Goal: Task Accomplishment & Management: Manage account settings

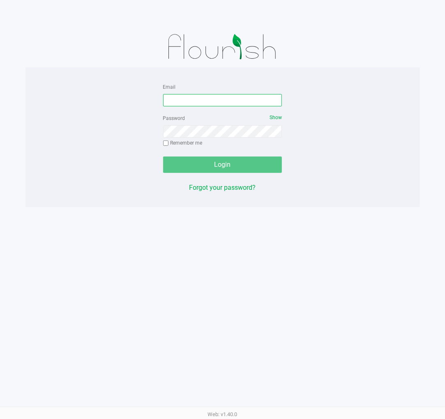
click at [212, 102] on input "Email" at bounding box center [222, 100] width 119 height 12
type input "[EMAIL_ADDRESS][DOMAIN_NAME]"
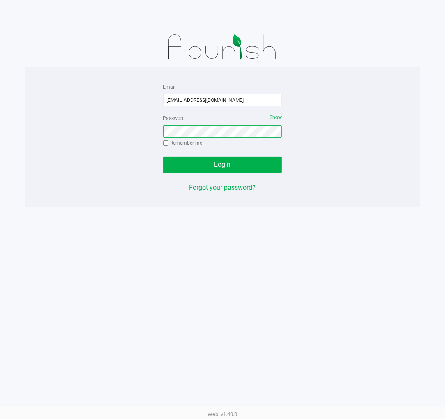
click at [163, 156] on button "Login" at bounding box center [222, 164] width 119 height 16
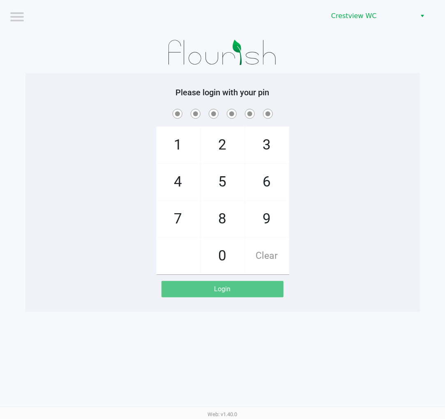
click at [274, 212] on span "9" at bounding box center [267, 219] width 44 height 36
checkbox input "true"
click at [230, 140] on span "2" at bounding box center [223, 145] width 44 height 36
checkbox input "true"
click at [228, 144] on span "2" at bounding box center [223, 145] width 44 height 36
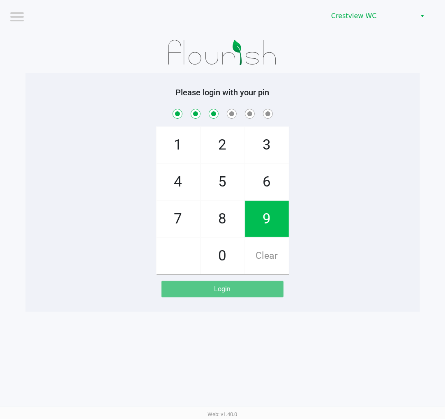
checkbox input "true"
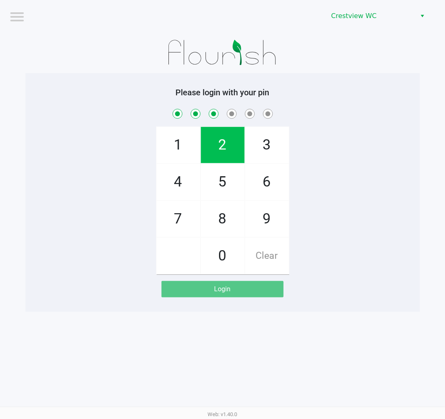
click at [231, 219] on span "8" at bounding box center [223, 219] width 44 height 36
checkbox input "true"
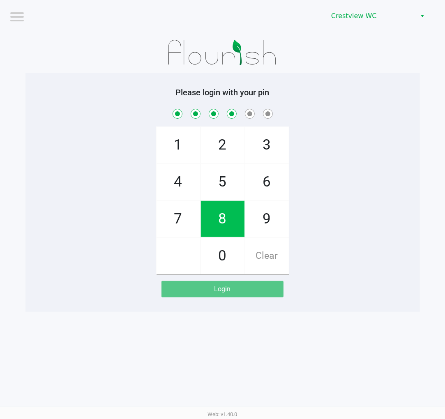
click at [225, 155] on span "2" at bounding box center [223, 145] width 44 height 36
checkbox input "true"
click at [174, 145] on span "1" at bounding box center [178, 145] width 44 height 36
checkbox input "true"
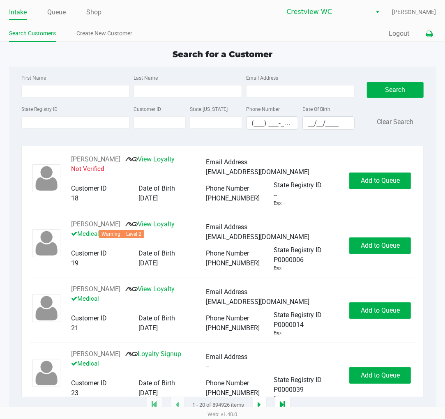
click at [426, 40] on button at bounding box center [429, 33] width 14 height 15
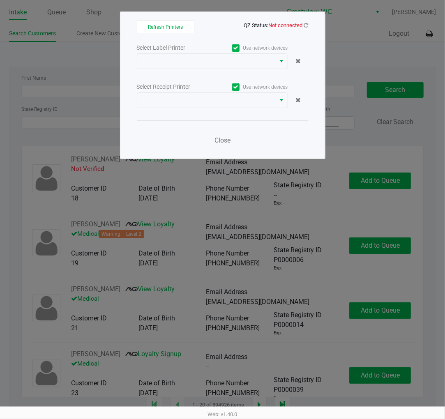
click at [430, 37] on ngb-modal-window "Refresh Printers QZ Status: Not connected Select Label Printer Use network devi…" at bounding box center [222, 209] width 445 height 419
click at [306, 29] on span "QZ Status: Not connected" at bounding box center [223, 25] width 172 height 10
click at [306, 26] on icon at bounding box center [306, 25] width 5 height 5
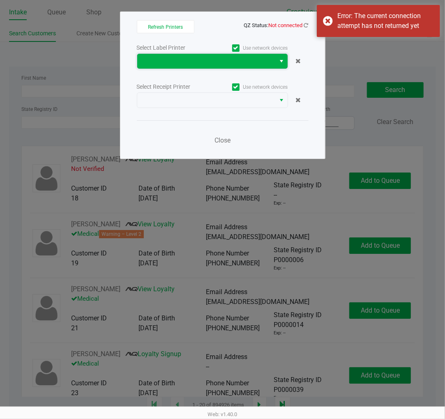
click at [270, 60] on span at bounding box center [206, 61] width 138 height 15
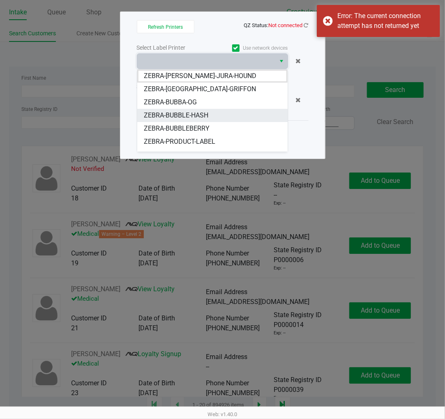
scroll to position [10, 0]
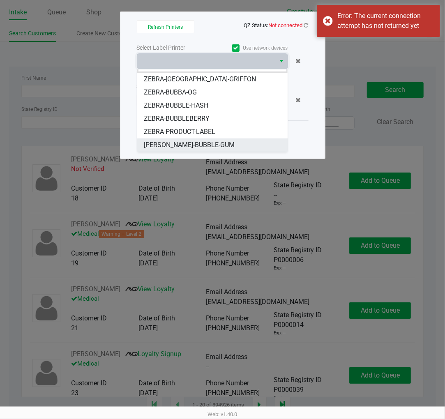
click at [214, 141] on li "ZERBA-BUBBLE-GUM" at bounding box center [212, 144] width 150 height 13
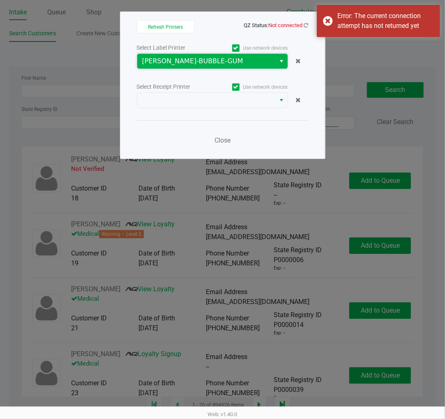
click at [226, 58] on span "ZERBA-BUBBLE-GUM" at bounding box center [206, 61] width 129 height 10
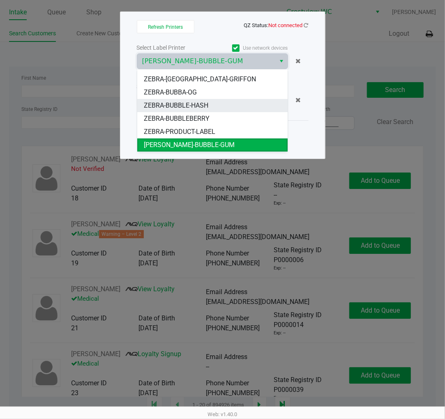
scroll to position [0, 0]
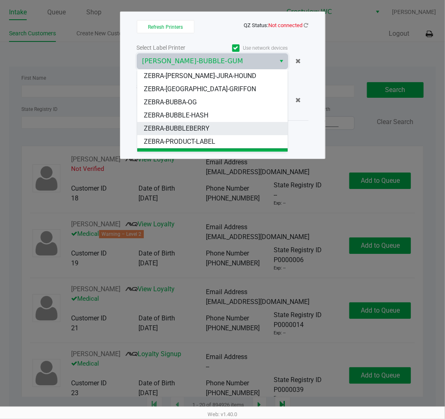
click at [204, 132] on span "ZEBRA-BUBBLEBERRY" at bounding box center [177, 129] width 66 height 10
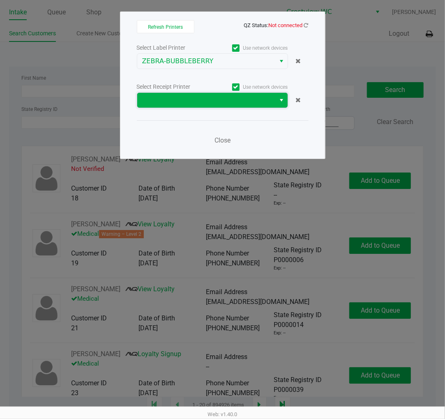
click at [220, 103] on span at bounding box center [206, 100] width 129 height 10
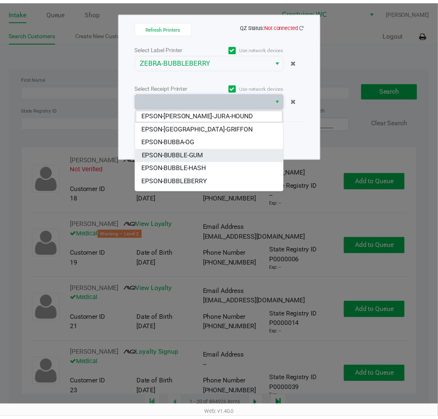
scroll to position [10, 0]
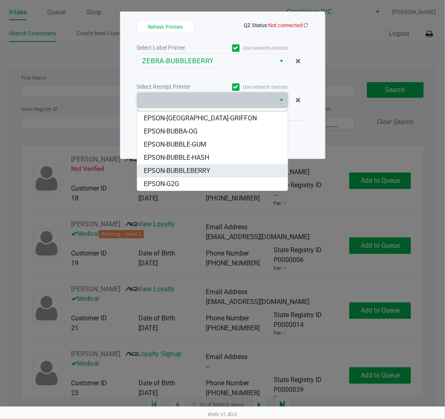
click at [204, 171] on span "EPSON-BUBBLEBERRY" at bounding box center [177, 171] width 67 height 10
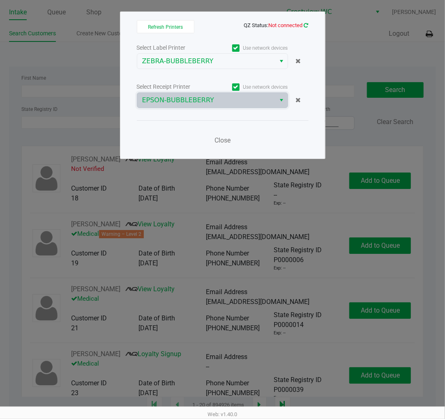
click at [307, 25] on icon at bounding box center [306, 26] width 6 height 6
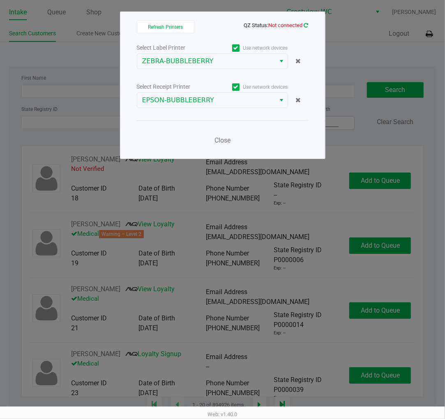
click at [306, 25] on icon at bounding box center [306, 25] width 7 height 7
click at [226, 141] on span "Close" at bounding box center [222, 140] width 16 height 8
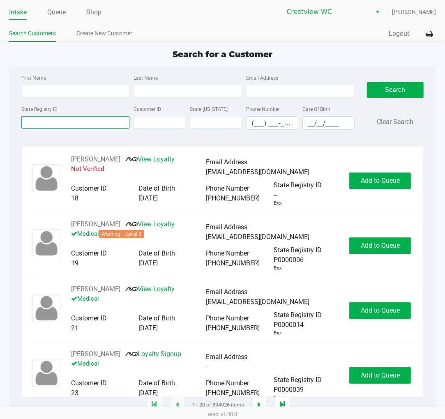
click at [85, 122] on input "State Registry ID" at bounding box center [75, 122] width 108 height 12
click at [77, 122] on input "State Registry ID" at bounding box center [75, 122] width 108 height 12
click at [71, 108] on div "State Registry ID" at bounding box center [75, 117] width 113 height 26
click at [92, 120] on input "State Registry ID" at bounding box center [75, 122] width 108 height 12
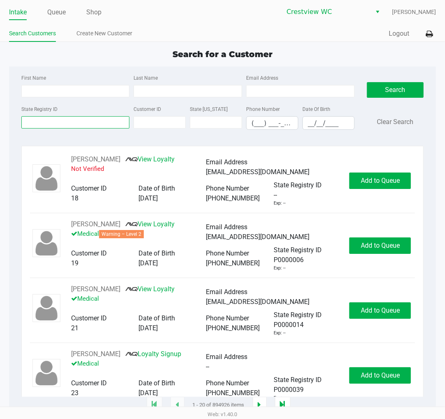
click at [88, 125] on input "State Registry ID" at bounding box center [75, 122] width 108 height 12
click at [82, 122] on input "State Registry ID" at bounding box center [75, 122] width 108 height 12
click at [85, 124] on input "State Registry ID" at bounding box center [75, 122] width 108 height 12
click at [75, 124] on input "State Registry ID" at bounding box center [75, 122] width 108 height 12
click at [62, 8] on link "Queue" at bounding box center [56, 12] width 18 height 11
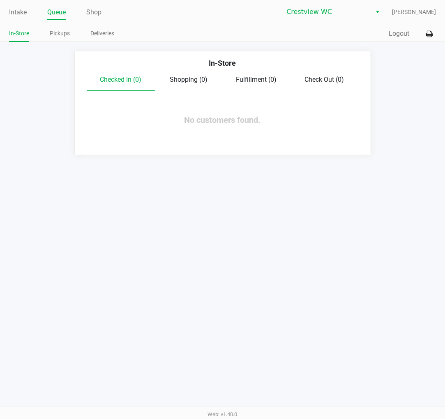
click at [56, 33] on link "Pickups" at bounding box center [60, 33] width 20 height 10
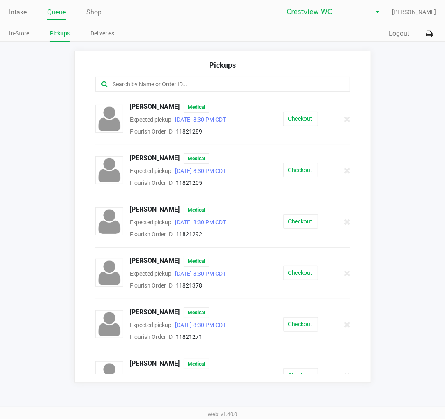
click at [163, 83] on input "text" at bounding box center [220, 84] width 217 height 9
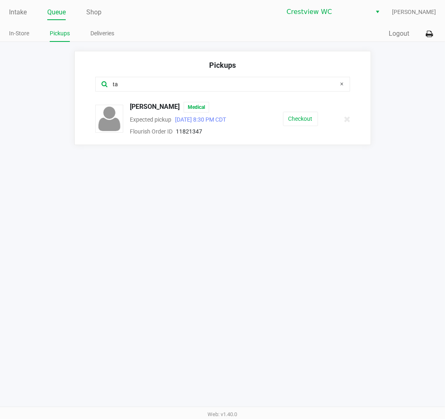
type input "ta"
click at [301, 126] on button "Checkout" at bounding box center [300, 119] width 35 height 14
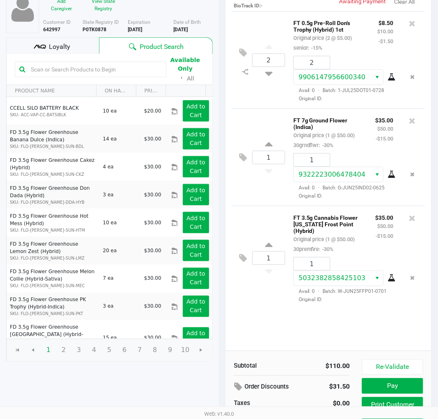
scroll to position [93, 0]
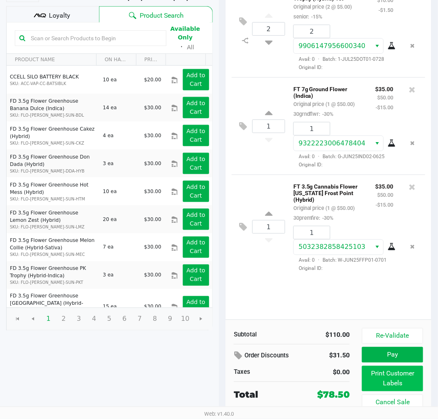
click at [389, 383] on button "Print Customer Labels" at bounding box center [392, 378] width 61 height 25
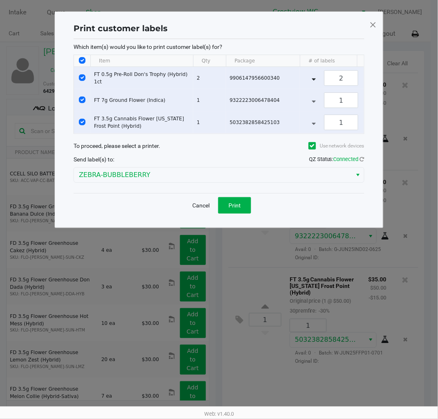
scroll to position [0, 0]
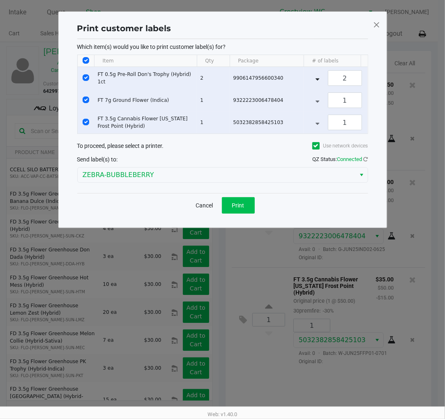
click at [246, 214] on button "Print" at bounding box center [238, 205] width 33 height 16
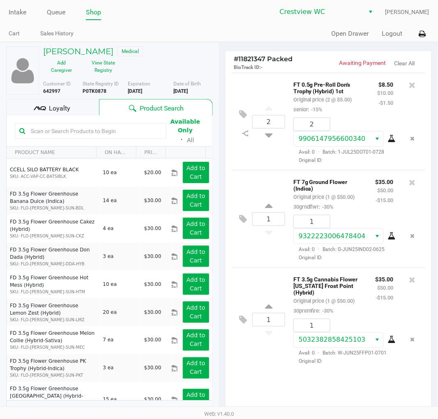
click at [62, 117] on div "Available Only ᛫ All" at bounding box center [109, 131] width 189 height 28
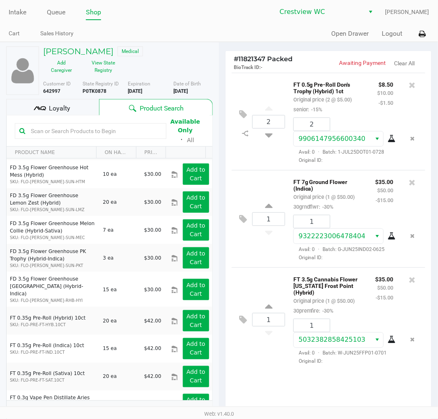
scroll to position [128, 0]
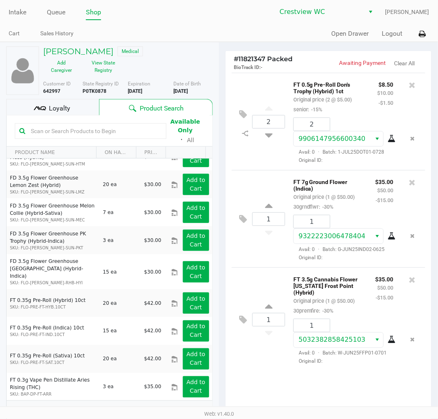
click at [30, 107] on div "Loyalty" at bounding box center [52, 107] width 93 height 16
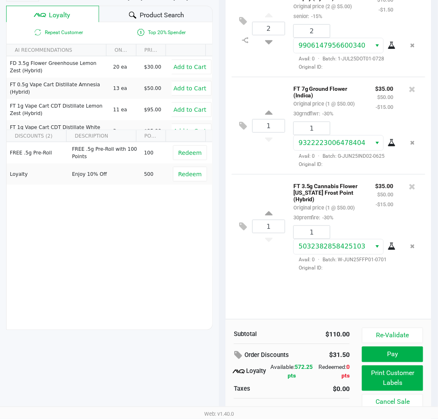
scroll to position [102, 0]
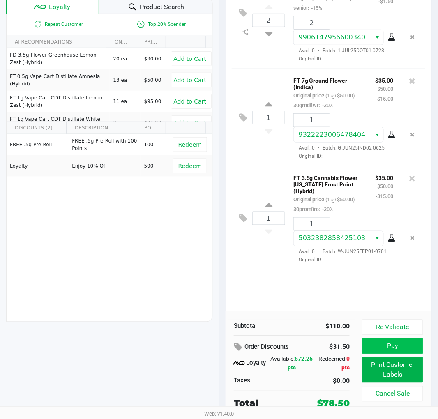
click at [399, 347] on button "Pay" at bounding box center [392, 346] width 61 height 16
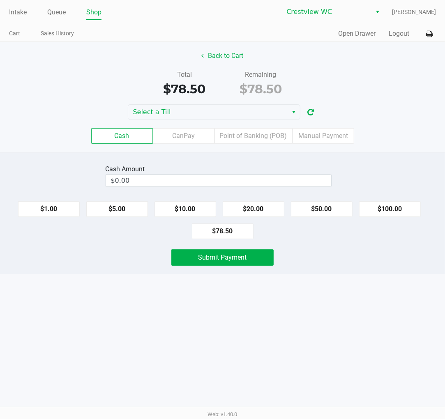
click at [260, 175] on input "$0.00" at bounding box center [218, 181] width 225 height 12
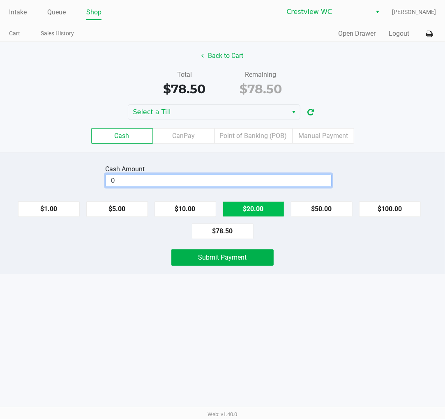
click at [264, 209] on button "$20.00" at bounding box center [254, 209] width 62 height 16
click at [270, 212] on button "$20.00" at bounding box center [254, 209] width 62 height 16
click at [271, 211] on button "$20.00" at bounding box center [254, 209] width 62 height 16
click at [261, 210] on button "$20.00" at bounding box center [254, 209] width 62 height 16
type input "$80.00"
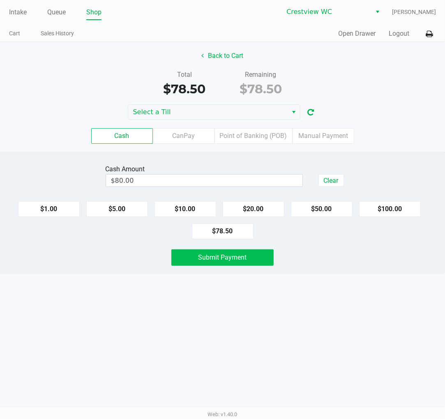
click at [243, 265] on button "Submit Payment" at bounding box center [222, 257] width 102 height 16
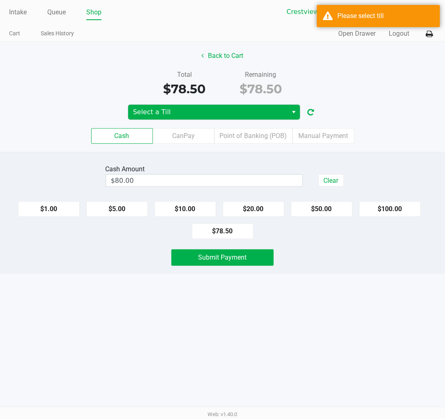
click at [264, 117] on span "Select a Till" at bounding box center [208, 112] width 150 height 10
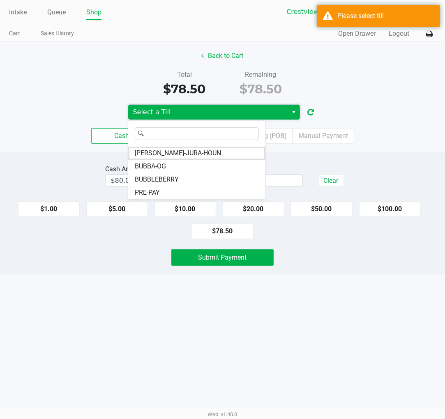
click at [178, 177] on li "BUBBLEBERRY" at bounding box center [196, 179] width 137 height 13
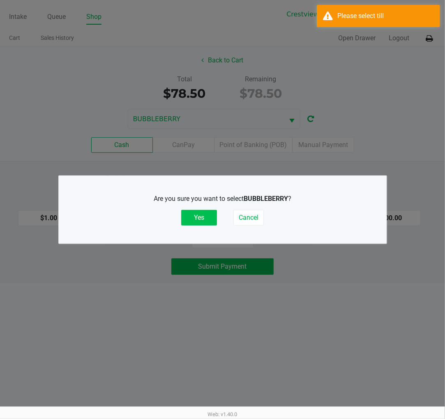
click at [198, 214] on button "Yes" at bounding box center [199, 218] width 36 height 16
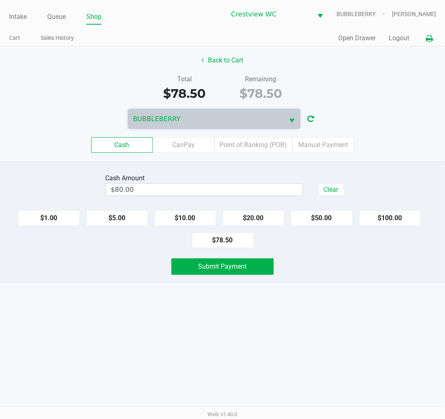
click at [430, 38] on icon at bounding box center [428, 39] width 7 height 6
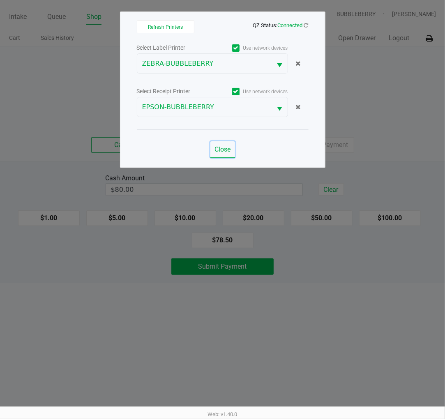
click at [223, 152] on span "Close" at bounding box center [222, 149] width 16 height 8
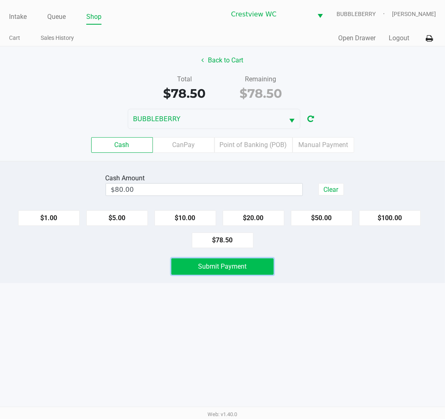
click at [237, 269] on span "Submit Payment" at bounding box center [222, 266] width 48 height 8
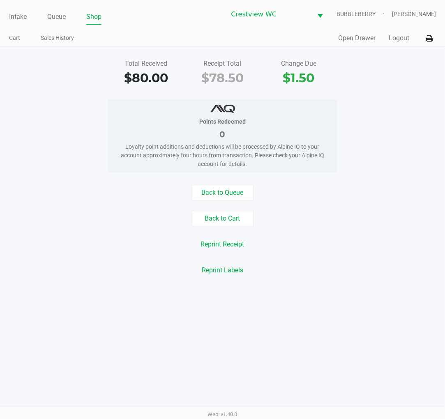
click at [11, 9] on div "Intake Queue Shop" at bounding box center [116, 16] width 214 height 15
click at [11, 12] on link "Intake" at bounding box center [18, 16] width 18 height 11
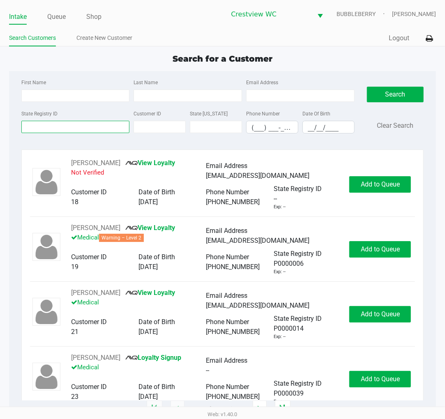
click at [113, 132] on input "State Registry ID" at bounding box center [75, 127] width 108 height 12
click at [90, 13] on link "Shop" at bounding box center [93, 16] width 15 height 11
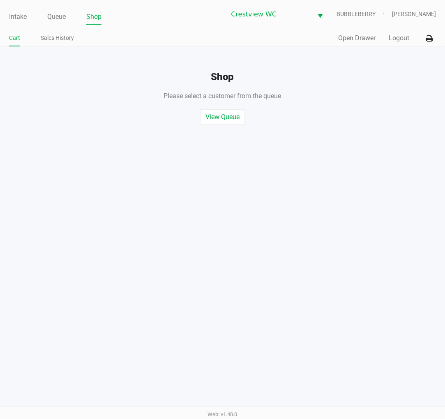
click at [355, 38] on button "Open Drawer" at bounding box center [356, 38] width 37 height 10
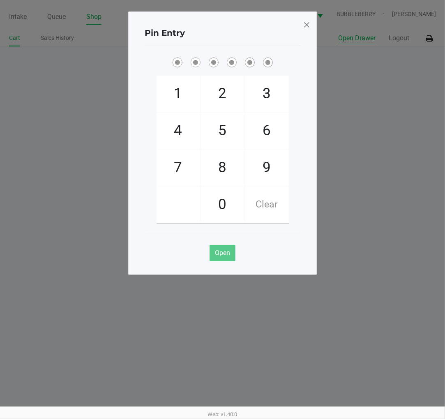
click at [273, 170] on span "9" at bounding box center [267, 167] width 44 height 36
checkbox input "true"
click at [225, 92] on span "2" at bounding box center [223, 94] width 44 height 36
checkbox input "true"
click at [231, 93] on span "2" at bounding box center [223, 94] width 44 height 36
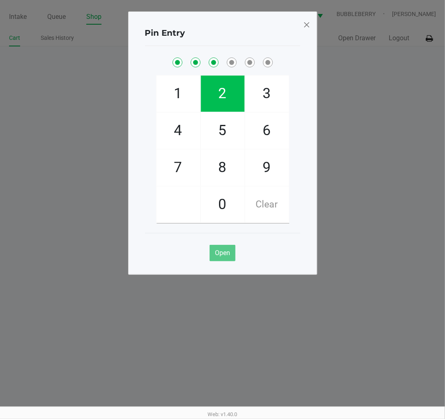
checkbox input "true"
click at [227, 176] on span "8" at bounding box center [223, 167] width 44 height 36
checkbox input "true"
click at [223, 97] on span "2" at bounding box center [223, 94] width 44 height 36
checkbox input "true"
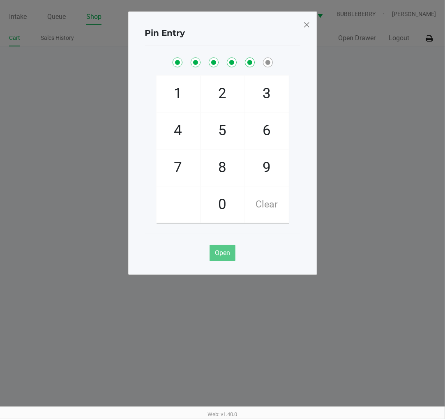
click at [179, 96] on span "1" at bounding box center [178, 94] width 44 height 36
checkbox input "true"
click at [306, 28] on span at bounding box center [306, 24] width 7 height 13
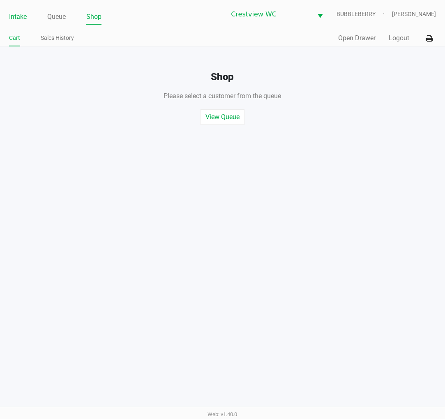
click at [16, 19] on link "Intake" at bounding box center [18, 16] width 18 height 11
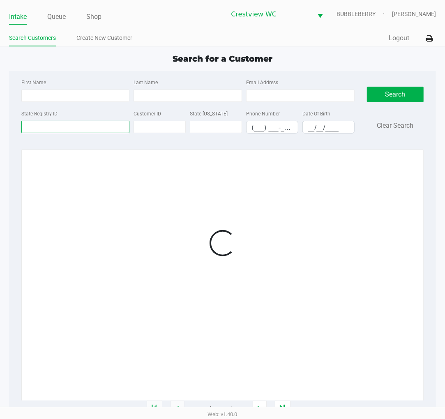
click at [30, 127] on input "State Registry ID" at bounding box center [75, 127] width 108 height 12
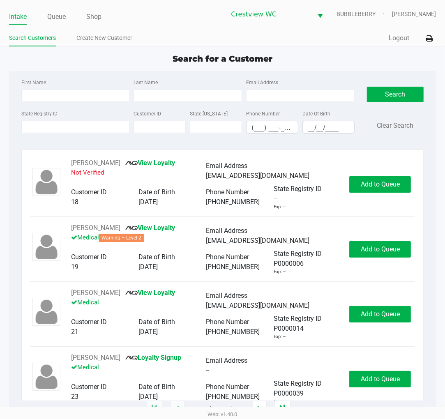
click at [24, 115] on label "State Registry ID" at bounding box center [39, 113] width 36 height 7
click at [24, 121] on input "State Registry ID" at bounding box center [75, 127] width 108 height 12
click at [54, 129] on input "State Registry ID" at bounding box center [75, 127] width 108 height 12
click at [97, 133] on input "State Registry ID" at bounding box center [75, 127] width 108 height 12
click at [95, 128] on input "State Registry ID" at bounding box center [75, 127] width 108 height 12
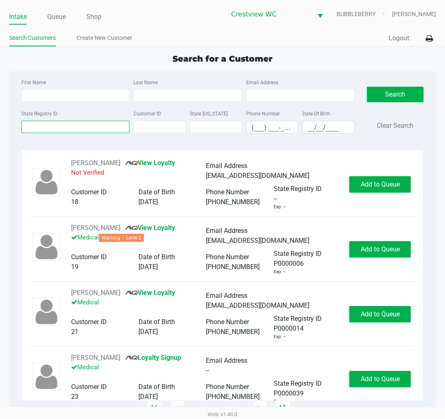
click at [60, 128] on input "State Registry ID" at bounding box center [75, 127] width 108 height 12
click at [54, 127] on input "State Registry ID" at bounding box center [75, 127] width 108 height 12
click at [80, 129] on input "State Registry ID" at bounding box center [75, 127] width 108 height 12
click at [77, 125] on input "State Registry ID" at bounding box center [75, 127] width 108 height 12
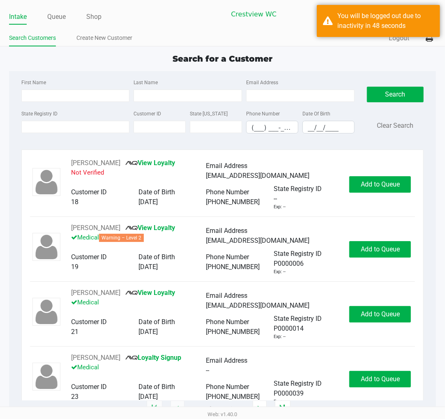
click at [83, 143] on div "First Name Last Name Email Address State Registry ID Customer ID State ID Phone…" at bounding box center [222, 108] width 415 height 75
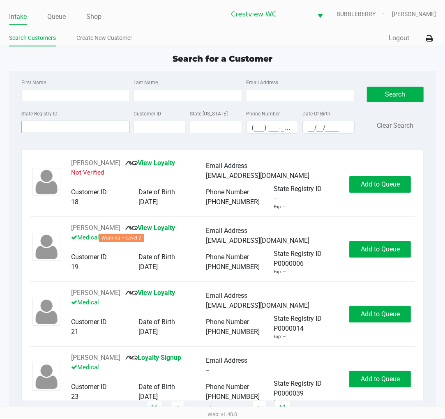
click at [80, 128] on input "State Registry ID" at bounding box center [75, 127] width 108 height 12
click at [81, 129] on input "State Registry ID" at bounding box center [75, 127] width 108 height 12
drag, startPoint x: 100, startPoint y: 129, endPoint x: 162, endPoint y: 120, distance: 62.3
click at [102, 129] on input "State Registry ID" at bounding box center [75, 127] width 108 height 12
click at [97, 116] on div "State Registry ID" at bounding box center [75, 120] width 113 height 25
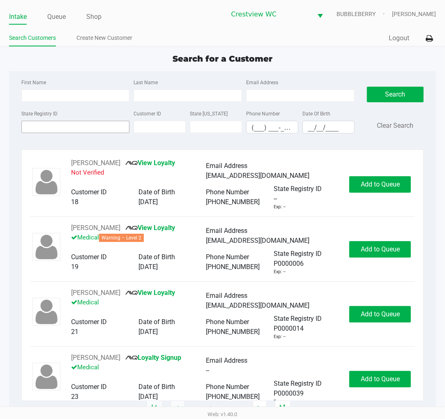
click at [86, 125] on input "State Registry ID" at bounding box center [75, 127] width 108 height 12
click at [92, 132] on input "State Registry ID" at bounding box center [75, 127] width 108 height 12
click at [94, 122] on input "State Registry ID" at bounding box center [75, 127] width 108 height 12
click at [68, 127] on input "State Registry ID" at bounding box center [75, 127] width 108 height 12
click at [69, 127] on input "State Registry ID" at bounding box center [75, 127] width 108 height 12
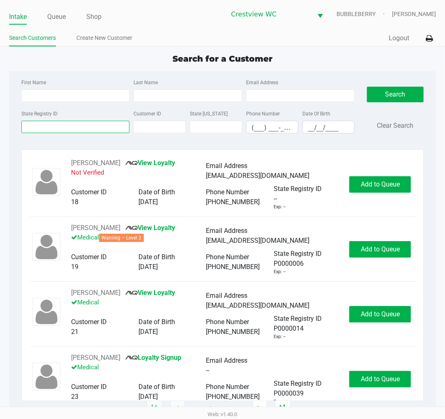
click at [69, 127] on input "State Registry ID" at bounding box center [75, 127] width 108 height 12
click at [75, 125] on input "State Registry ID" at bounding box center [75, 127] width 108 height 12
click at [40, 128] on input "State Registry ID" at bounding box center [75, 127] width 108 height 12
click at [30, 127] on input "State Registry ID" at bounding box center [75, 127] width 108 height 12
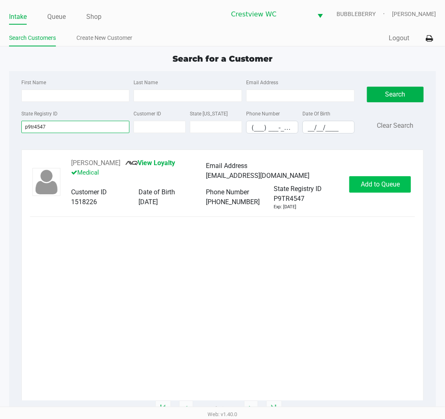
type input "p9tr4547"
click at [387, 184] on span "Add to Queue" at bounding box center [380, 184] width 39 height 8
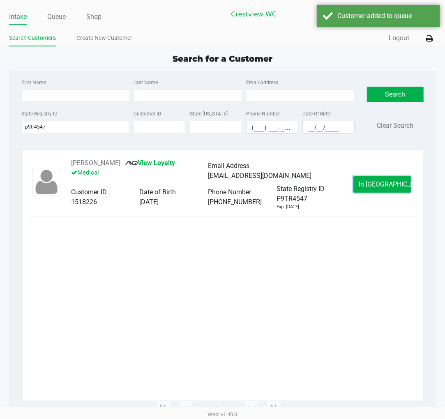
click at [383, 183] on span "In Queue" at bounding box center [393, 184] width 69 height 8
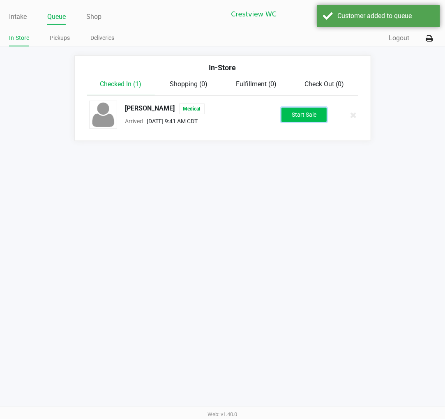
click at [307, 110] on button "Start Sale" at bounding box center [303, 115] width 45 height 14
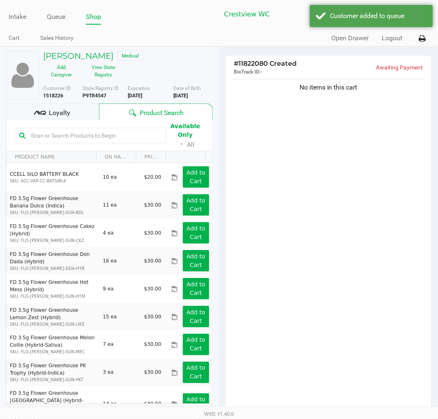
click at [390, 126] on div "No items in this cart" at bounding box center [328, 247] width 206 height 340
click at [111, 68] on button "View State Registry" at bounding box center [101, 71] width 42 height 21
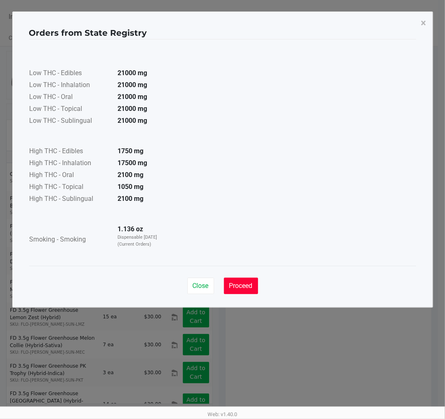
click at [254, 293] on button "Proceed" at bounding box center [241, 286] width 34 height 16
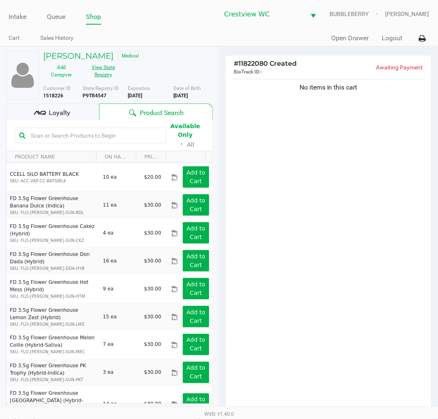
scroll to position [46, 0]
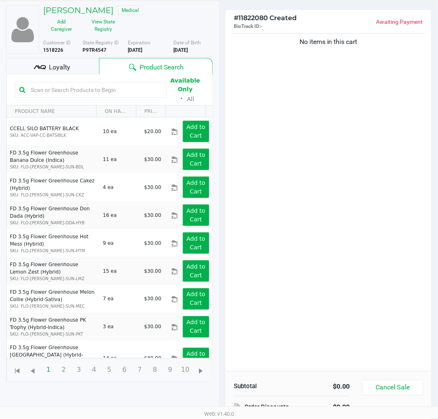
click at [286, 200] on div "No items in this cart" at bounding box center [328, 202] width 206 height 340
click at [294, 200] on div "No items in this cart" at bounding box center [328, 202] width 206 height 340
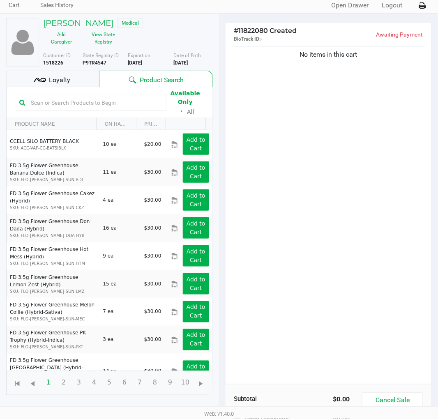
scroll to position [89, 0]
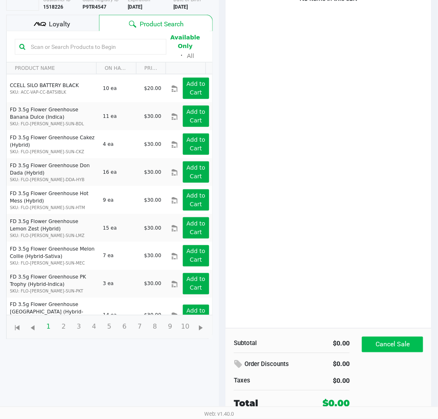
drag, startPoint x: 396, startPoint y: 335, endPoint x: 397, endPoint y: 339, distance: 4.5
click at [396, 339] on div "Subtotal $0.00 Order Discounts $0.00 Taxes $0.00 Total $0.00 Cancel Sale" at bounding box center [328, 373] width 206 height 90
click at [398, 338] on button "Cancel Sale" at bounding box center [392, 345] width 61 height 16
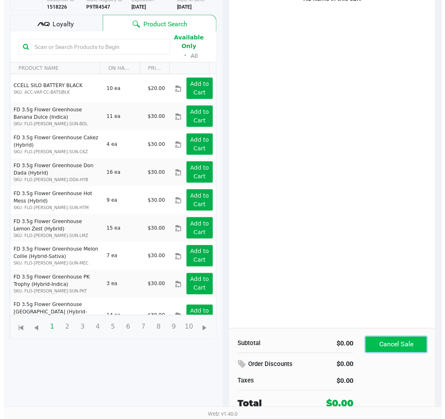
scroll to position [0, 0]
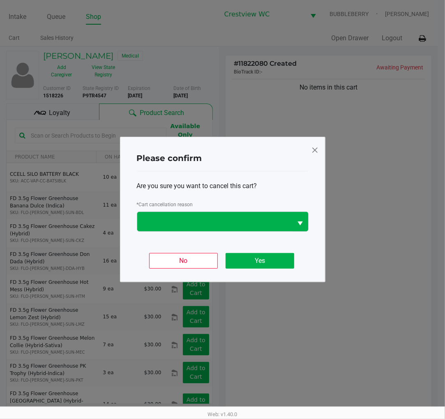
click at [294, 216] on button "Select" at bounding box center [300, 221] width 16 height 19
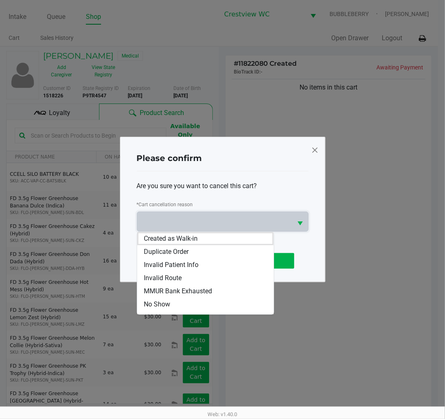
scroll to position [36, 0]
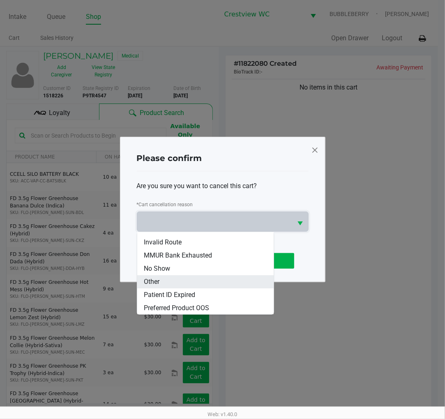
click at [204, 280] on li "Other" at bounding box center [205, 281] width 136 height 13
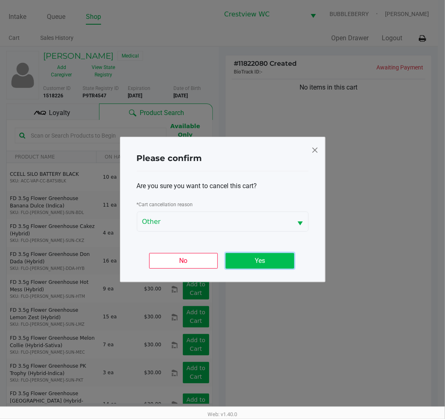
click at [247, 267] on button "Yes" at bounding box center [259, 261] width 69 height 16
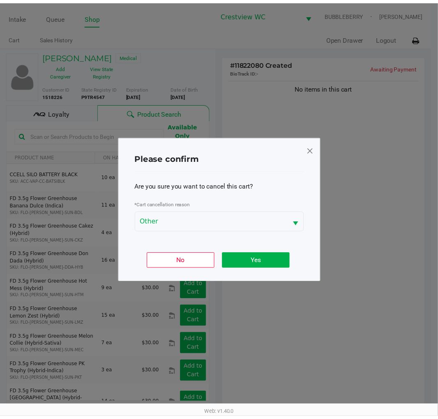
scroll to position [89, 0]
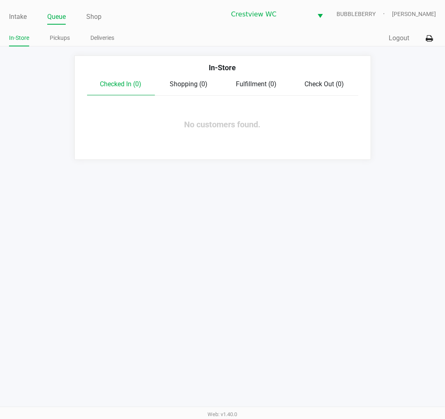
click at [21, 26] on div "Intake Queue Shop Crestview WC BUBBLEBERRY Brittany Rollins In-Store Pickups De…" at bounding box center [222, 23] width 445 height 46
click at [19, 17] on link "Intake" at bounding box center [18, 16] width 18 height 11
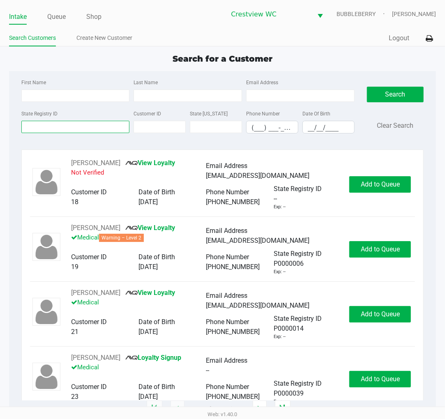
click at [38, 132] on input "State Registry ID" at bounding box center [75, 127] width 108 height 12
click at [55, 95] on input "First Name" at bounding box center [75, 96] width 108 height 12
type input "jennifer"
click at [177, 97] on input "Last Name" at bounding box center [187, 96] width 108 height 12
type input "glenny"
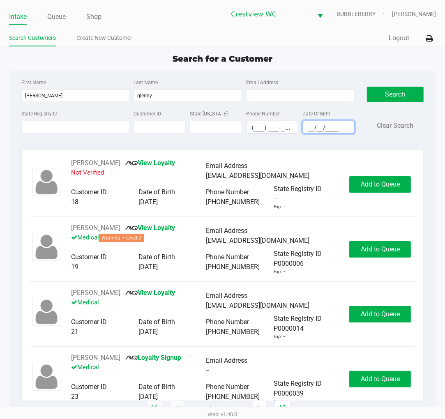
click at [319, 124] on input "__/__/____" at bounding box center [328, 127] width 51 height 13
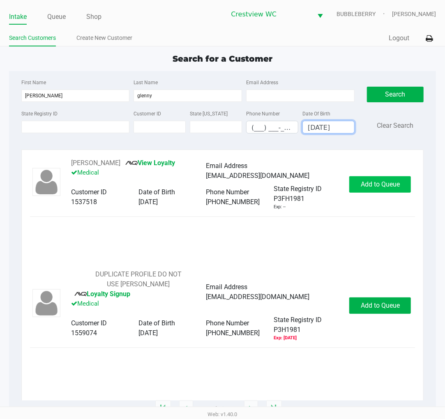
type input "01/16/1990"
click at [388, 181] on span "Add to Queue" at bounding box center [380, 184] width 39 height 8
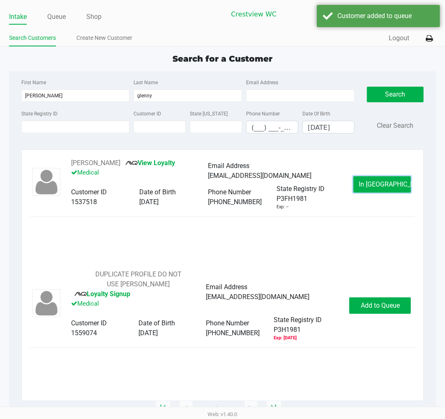
click at [386, 182] on span "In Queue" at bounding box center [393, 184] width 69 height 8
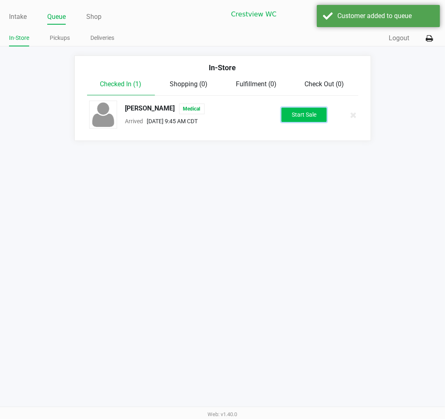
click at [326, 113] on button "Start Sale" at bounding box center [303, 115] width 45 height 14
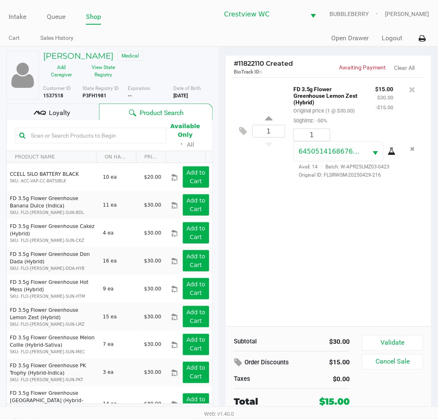
scroll to position [13, 0]
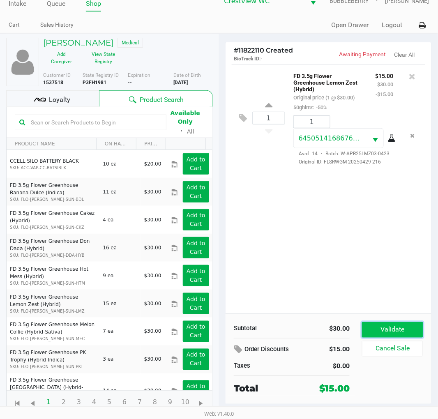
click at [398, 325] on button "Validate" at bounding box center [392, 330] width 61 height 16
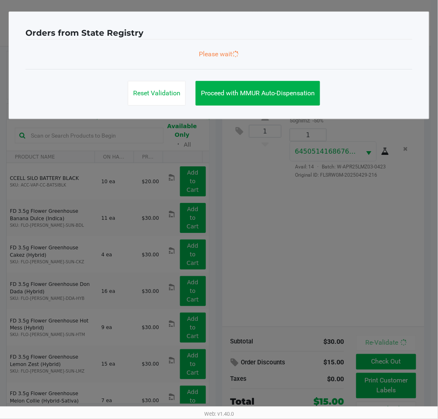
scroll to position [0, 0]
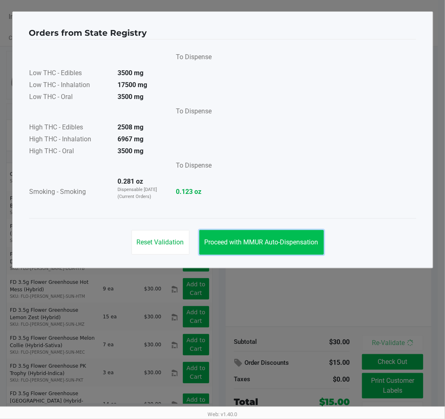
click at [267, 233] on button "Proceed with MMUR Auto-Dispensation" at bounding box center [261, 242] width 124 height 25
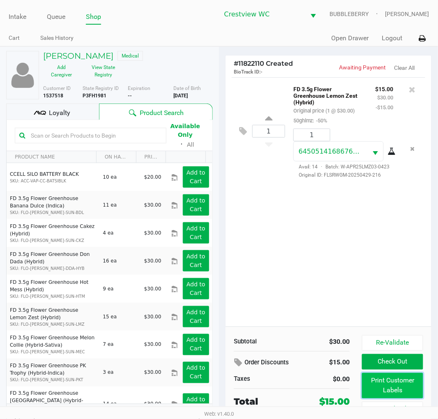
click at [380, 391] on button "Print Customer Labels" at bounding box center [392, 385] width 61 height 25
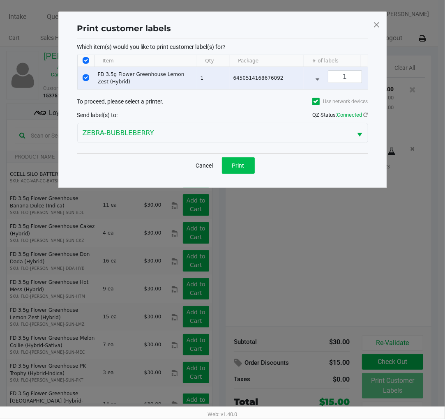
click at [232, 169] on span "Print" at bounding box center [238, 165] width 12 height 7
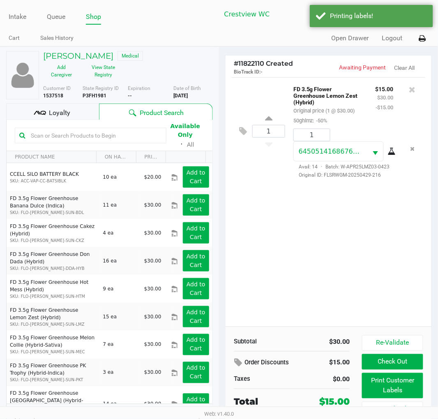
click at [75, 106] on div "Loyalty" at bounding box center [52, 111] width 93 height 16
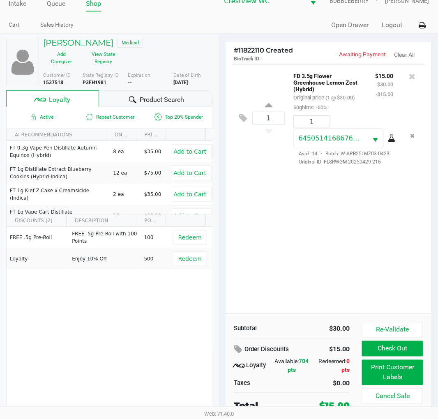
scroll to position [16, 0]
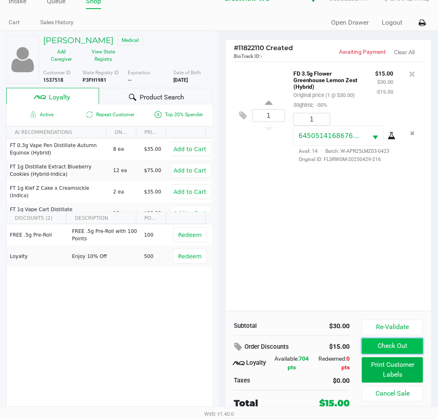
click at [395, 347] on button "Check Out" at bounding box center [392, 346] width 61 height 16
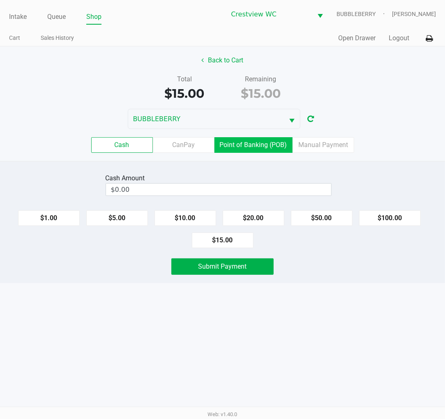
click at [252, 145] on label "Point of Banking (POB)" at bounding box center [253, 145] width 78 height 16
click at [0, 0] on 7 "Point of Banking (POB)" at bounding box center [0, 0] width 0 height 0
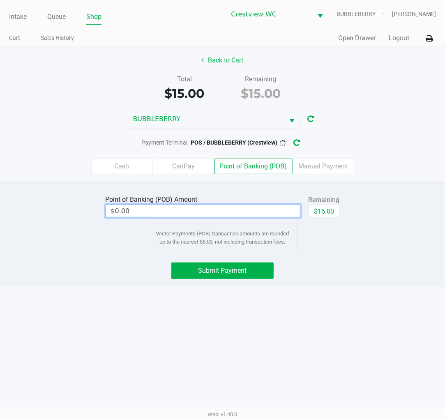
click at [256, 215] on input "$0.00" at bounding box center [203, 211] width 194 height 12
click at [327, 214] on button "$15.00" at bounding box center [323, 211] width 31 height 12
type input "$15.00"
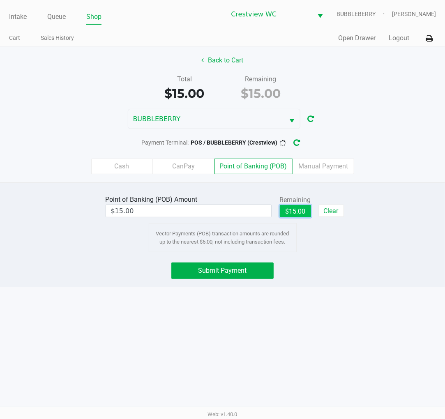
click at [248, 278] on button "Submit Payment" at bounding box center [222, 270] width 102 height 16
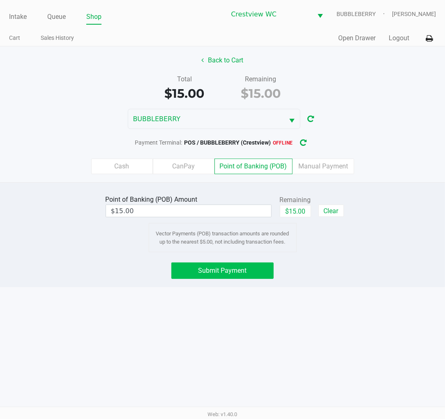
click at [303, 147] on button "button" at bounding box center [303, 142] width 13 height 15
click at [248, 275] on button "Submit Payment" at bounding box center [222, 270] width 102 height 16
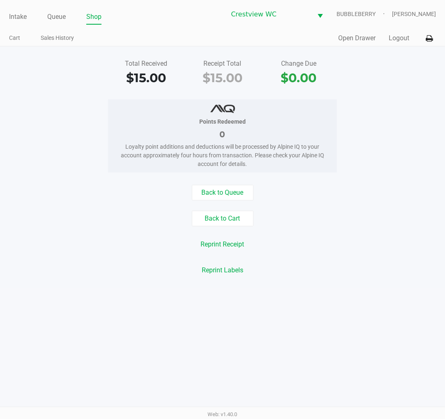
click at [340, 38] on button "Open Drawer" at bounding box center [356, 38] width 37 height 10
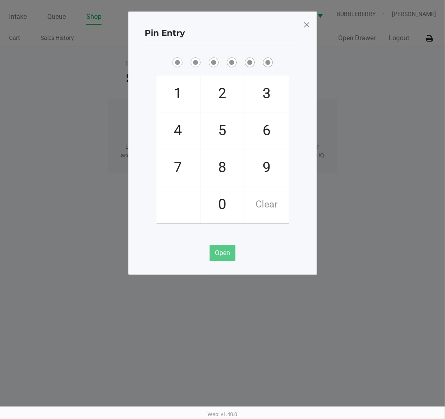
click at [260, 169] on span "9" at bounding box center [267, 167] width 44 height 36
checkbox input "true"
click at [220, 95] on span "2" at bounding box center [223, 94] width 44 height 36
checkbox input "true"
click at [220, 93] on span "2" at bounding box center [223, 94] width 44 height 36
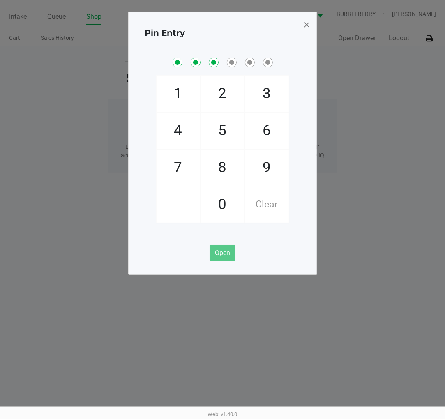
checkbox input "true"
click at [230, 168] on span "8" at bounding box center [223, 167] width 44 height 36
checkbox input "true"
click at [208, 93] on span "2" at bounding box center [223, 94] width 44 height 36
checkbox input "true"
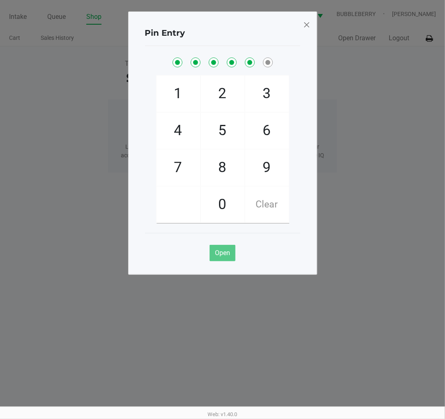
click at [191, 90] on span "1" at bounding box center [178, 94] width 44 height 36
checkbox input "true"
click at [304, 27] on span at bounding box center [306, 24] width 7 height 13
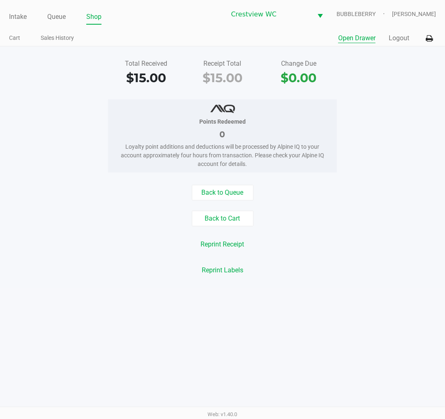
click at [24, 21] on link "Intake" at bounding box center [18, 16] width 18 height 11
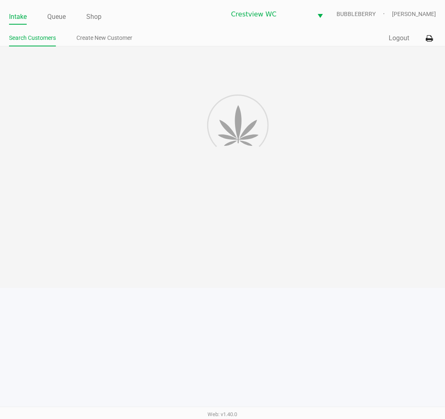
click at [29, 126] on div at bounding box center [222, 166] width 445 height 241
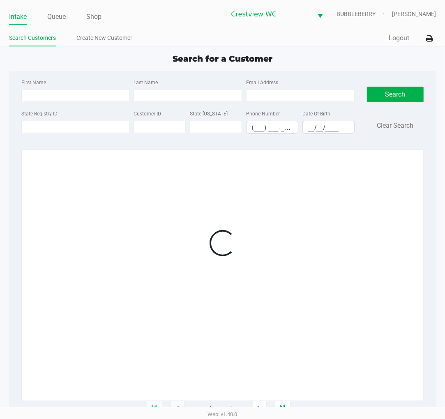
click at [34, 127] on input "State Registry ID" at bounding box center [75, 127] width 108 height 12
click at [32, 115] on label "State Registry ID" at bounding box center [39, 113] width 36 height 7
click at [32, 121] on input "State Registry ID" at bounding box center [75, 127] width 108 height 12
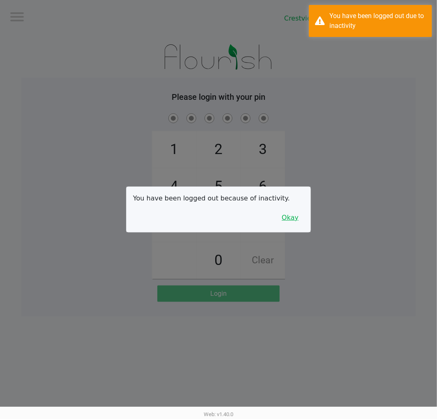
click at [298, 223] on button "Okay" at bounding box center [290, 218] width 28 height 16
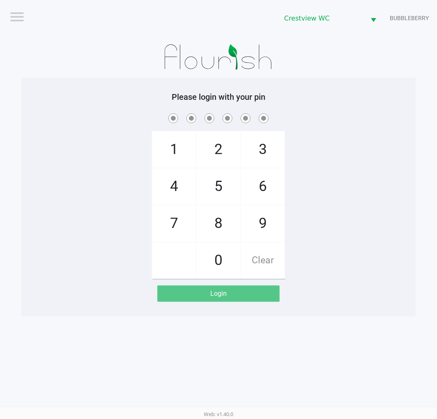
click at [311, 195] on div "1 4 7 2 5 8 0 3 6 9 Clear" at bounding box center [218, 195] width 394 height 167
checkbox input "true"
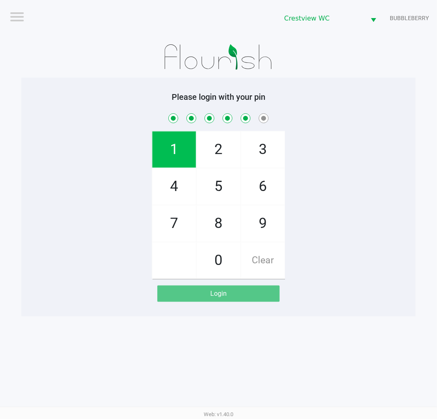
checkbox input "true"
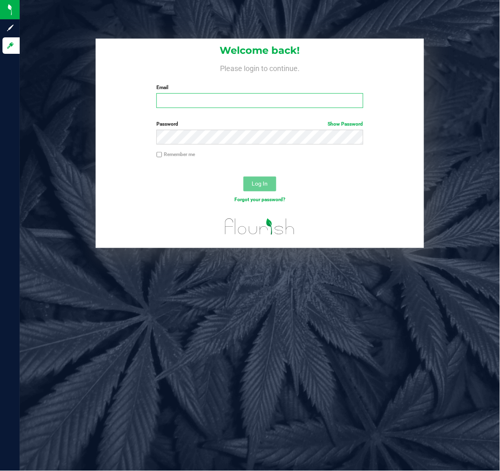
click at [181, 101] on input "Email" at bounding box center [259, 100] width 207 height 15
type input "[EMAIL_ADDRESS][DOMAIN_NAME]"
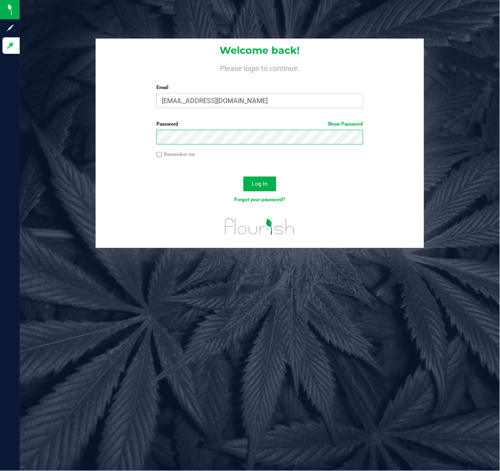
click at [244, 177] on button "Log In" at bounding box center [260, 184] width 33 height 15
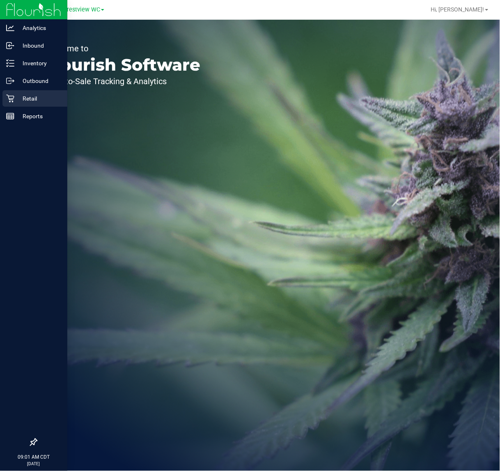
click at [16, 103] on div "Retail" at bounding box center [34, 98] width 65 height 16
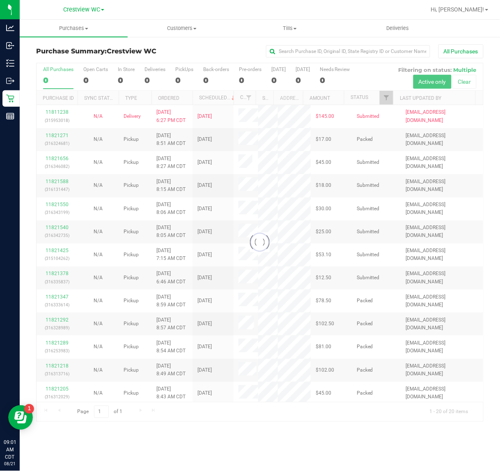
click at [382, 100] on div at bounding box center [260, 242] width 447 height 359
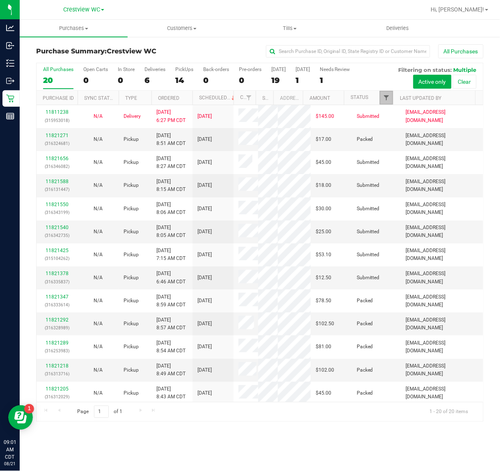
click at [387, 101] on span "Filter" at bounding box center [386, 97] width 7 height 7
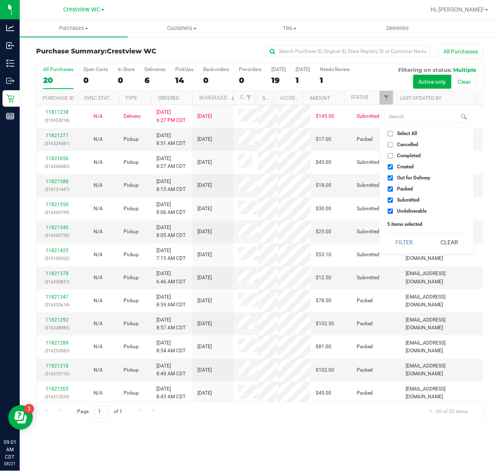
click at [399, 170] on li "Created" at bounding box center [427, 167] width 85 height 9
click at [400, 167] on span "Created" at bounding box center [405, 166] width 17 height 5
click at [393, 167] on input "Created" at bounding box center [390, 166] width 5 height 5
checkbox input "false"
click at [399, 178] on span "Out for Delivery" at bounding box center [414, 177] width 34 height 5
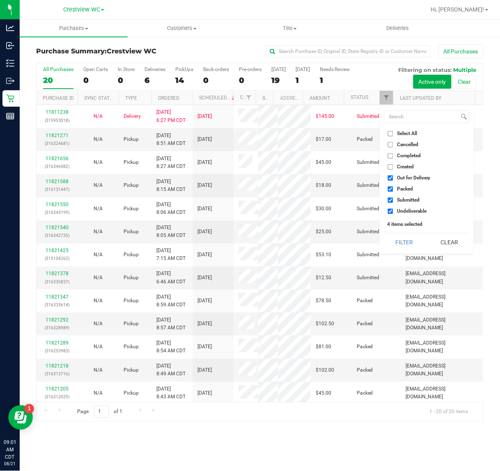
click at [393, 178] on input "Out for Delivery" at bounding box center [390, 177] width 5 height 5
checkbox input "false"
click at [400, 188] on span "Packed" at bounding box center [405, 188] width 16 height 5
click at [393, 188] on input "Packed" at bounding box center [390, 188] width 5 height 5
checkbox input "false"
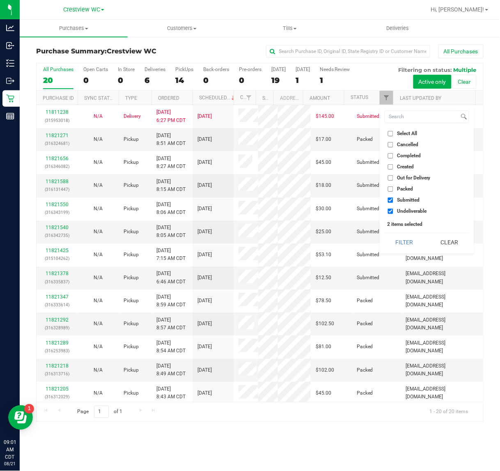
click at [400, 210] on span "Undeliverable" at bounding box center [412, 211] width 30 height 5
click at [393, 210] on input "Undeliverable" at bounding box center [390, 211] width 5 height 5
checkbox input "false"
click at [396, 244] on button "Filter" at bounding box center [404, 242] width 39 height 18
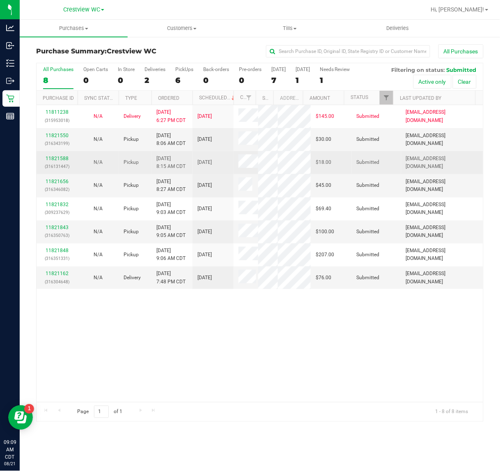
click at [64, 170] on div "11821588 (316131447)" at bounding box center [56, 163] width 31 height 16
click at [63, 161] on link "11821588" at bounding box center [57, 159] width 23 height 6
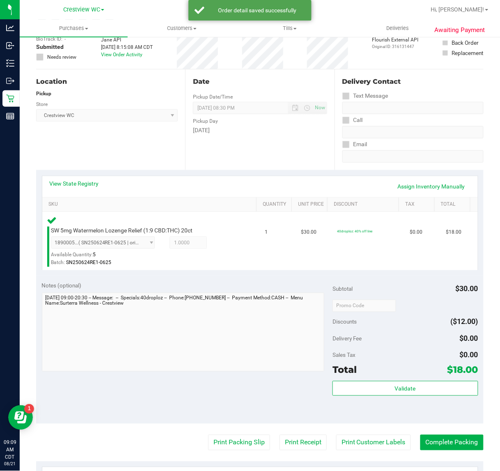
scroll to position [202, 0]
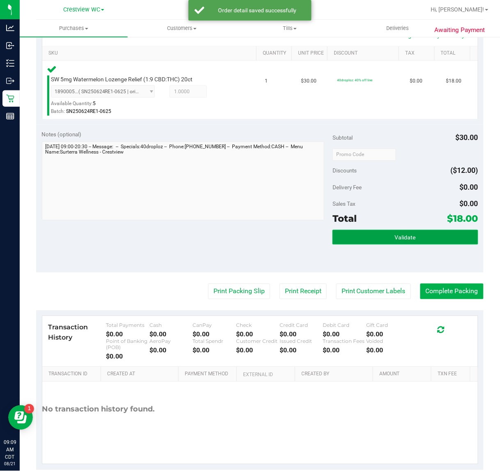
click at [383, 241] on button "Validate" at bounding box center [405, 237] width 145 height 15
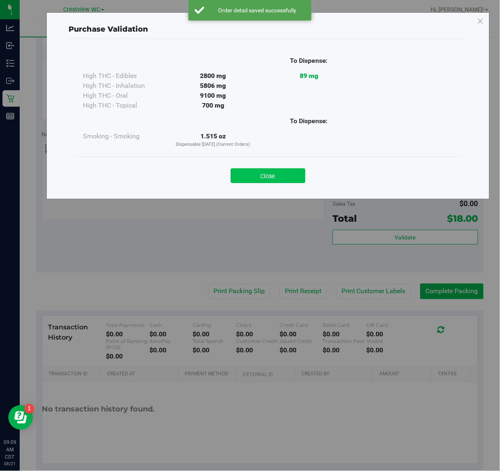
click at [280, 175] on button "Close" at bounding box center [268, 175] width 75 height 15
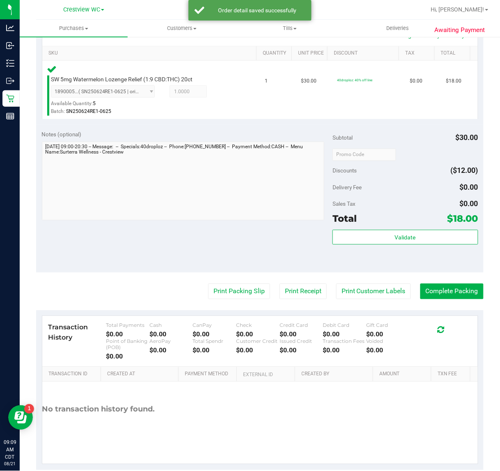
click at [214, 319] on div "Transaction History Total Payments $0.00 Cash $0.00 CanPay $0.00 Check $0.00 Cr…" at bounding box center [260, 341] width 436 height 51
click at [235, 286] on button "Print Packing Slip" at bounding box center [239, 292] width 62 height 16
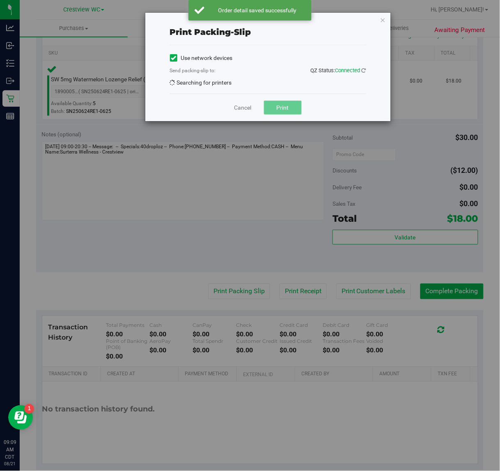
click at [296, 106] on button "Print" at bounding box center [283, 108] width 38 height 14
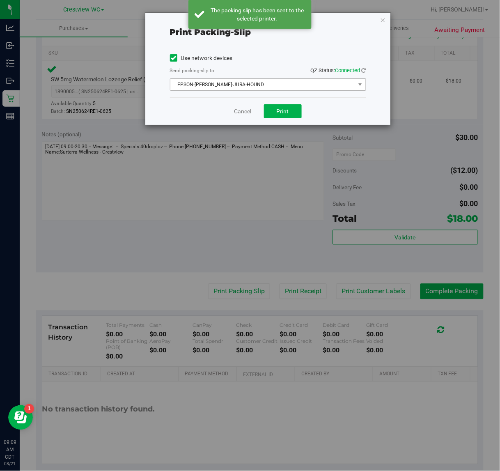
click at [179, 82] on span "EPSON-[PERSON_NAME]-JURA-HOUND" at bounding box center [262, 84] width 185 height 11
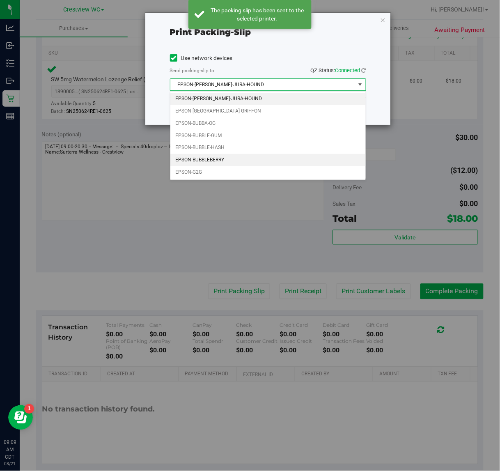
click at [221, 159] on li "EPSON-BUBBLEBERRY" at bounding box center [267, 160] width 195 height 12
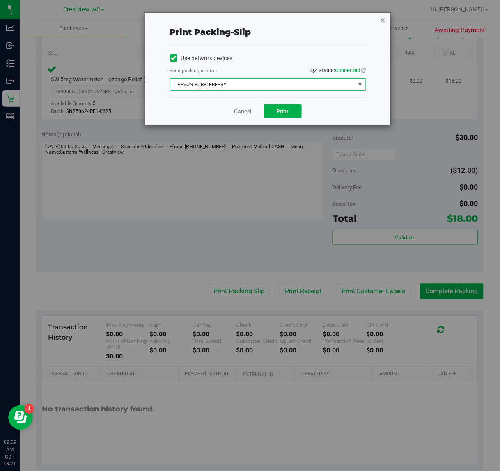
click at [381, 21] on icon "button" at bounding box center [383, 20] width 6 height 10
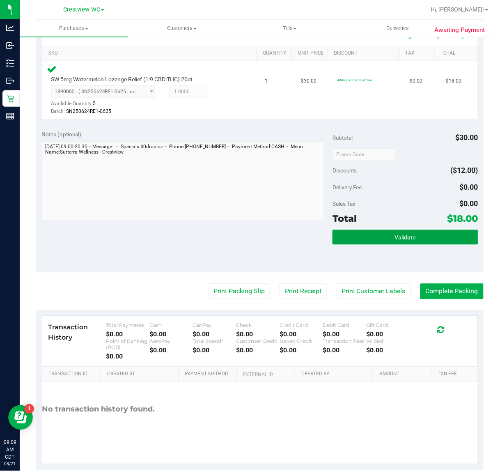
click at [391, 231] on button "Validate" at bounding box center [405, 237] width 145 height 15
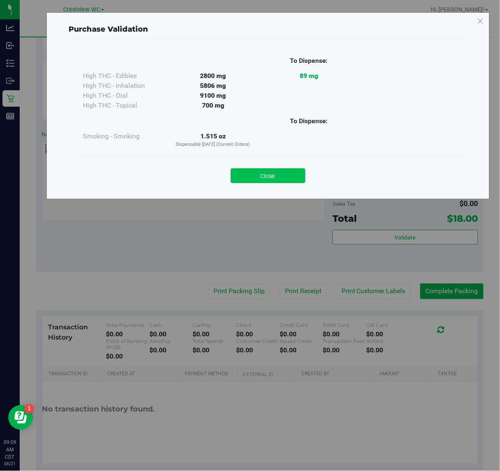
click at [257, 172] on button "Close" at bounding box center [268, 175] width 75 height 15
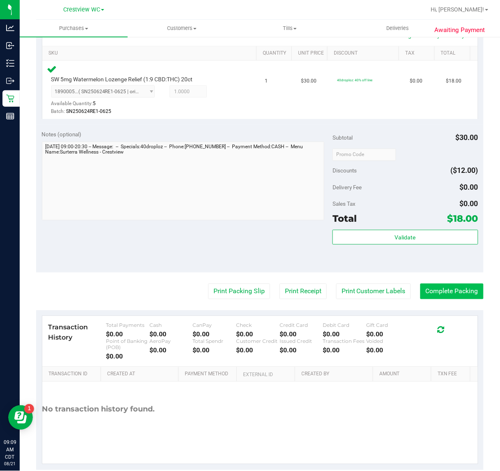
click at [436, 292] on button "Complete Packing" at bounding box center [452, 292] width 63 height 16
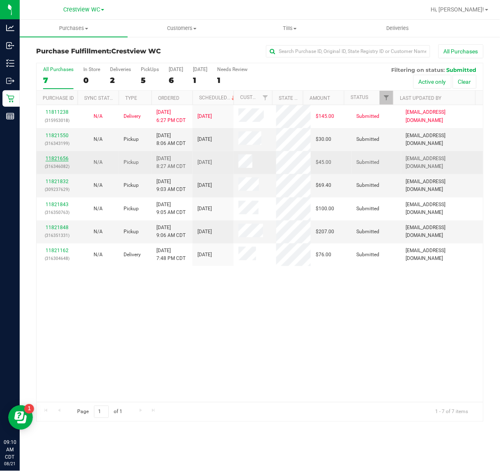
click at [68, 159] on link "11821656" at bounding box center [57, 159] width 23 height 6
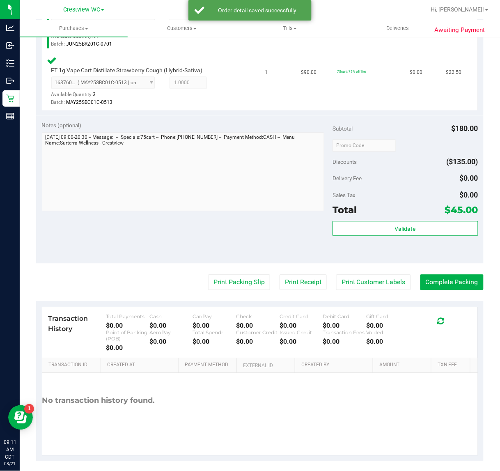
scroll to position [272, 0]
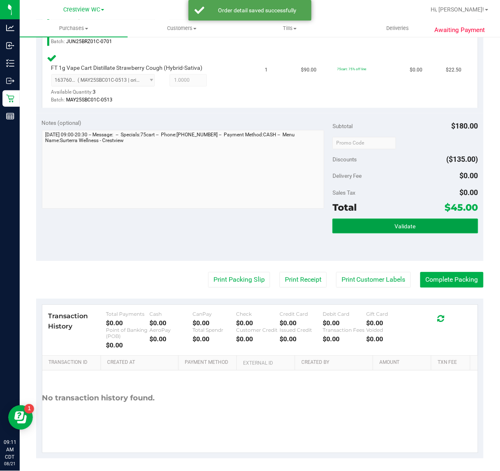
click at [398, 226] on span "Validate" at bounding box center [405, 226] width 21 height 7
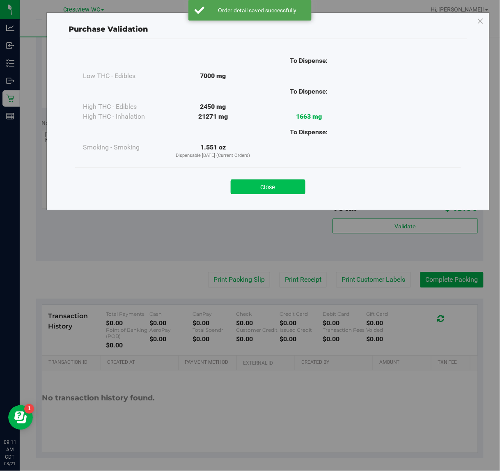
click at [275, 192] on button "Close" at bounding box center [268, 186] width 75 height 15
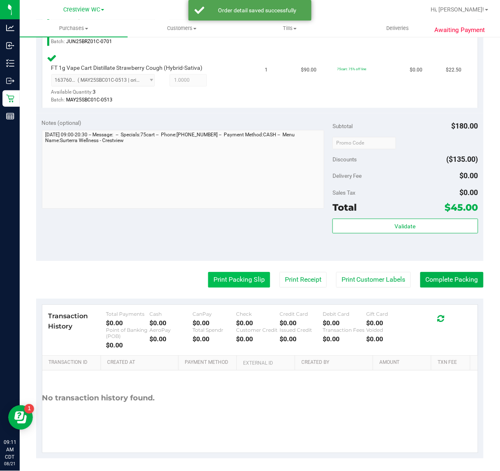
click at [223, 279] on button "Print Packing Slip" at bounding box center [239, 280] width 62 height 16
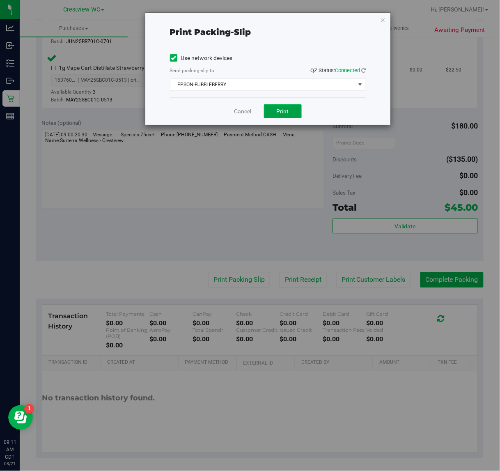
click at [285, 115] on span "Print" at bounding box center [283, 111] width 12 height 7
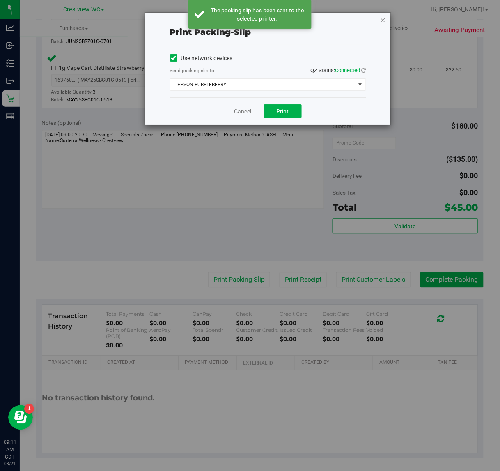
click at [381, 19] on icon "button" at bounding box center [383, 20] width 6 height 10
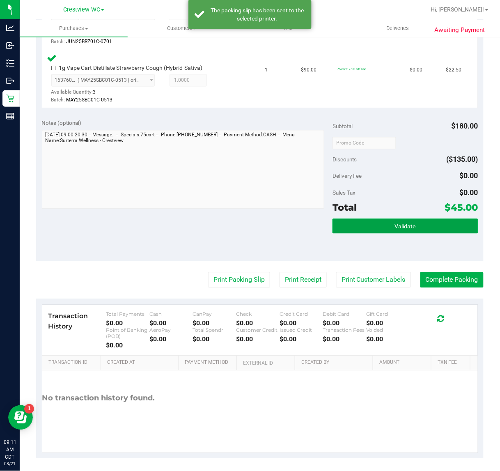
click at [409, 225] on span "Validate" at bounding box center [405, 226] width 21 height 7
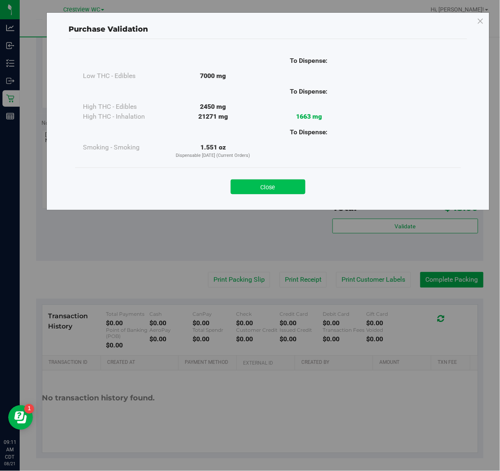
click at [257, 192] on button "Close" at bounding box center [268, 186] width 75 height 15
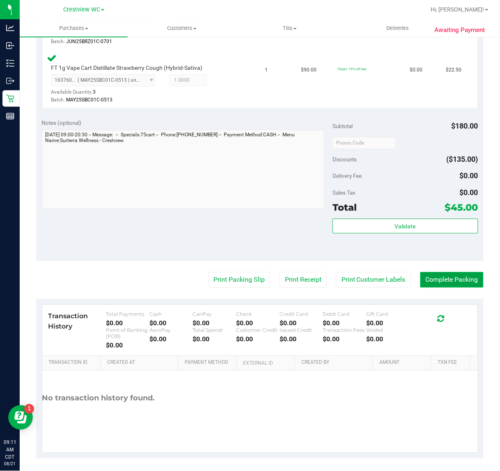
click at [444, 278] on button "Complete Packing" at bounding box center [452, 280] width 63 height 16
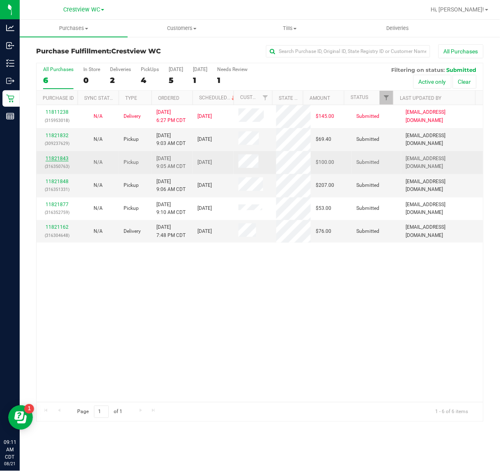
click at [59, 159] on link "11821843" at bounding box center [57, 159] width 23 height 6
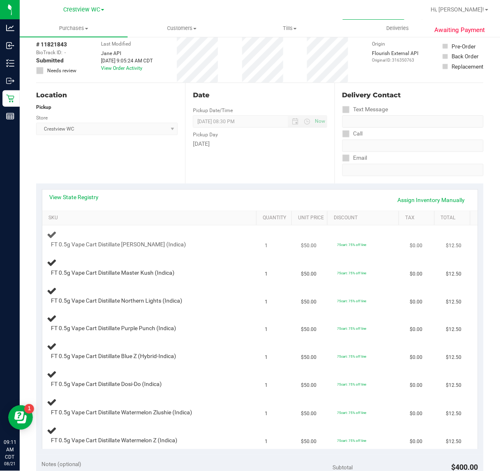
scroll to position [103, 0]
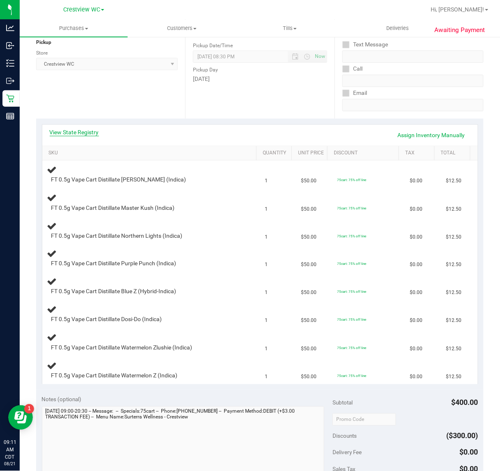
click at [92, 134] on link "View State Registry" at bounding box center [74, 132] width 49 height 8
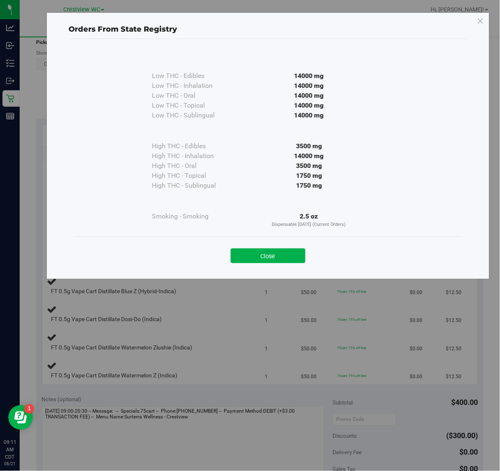
drag, startPoint x: 265, startPoint y: 257, endPoint x: 270, endPoint y: 255, distance: 5.2
click at [267, 257] on button "Close" at bounding box center [268, 255] width 75 height 15
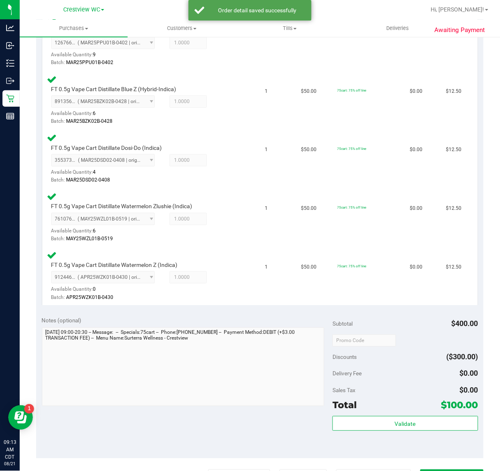
scroll to position [498, 0]
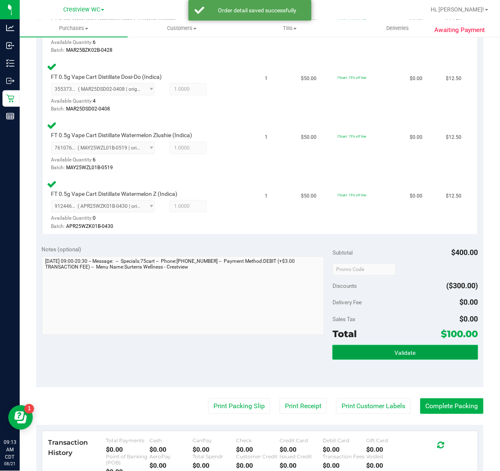
click at [394, 345] on button "Validate" at bounding box center [405, 352] width 145 height 15
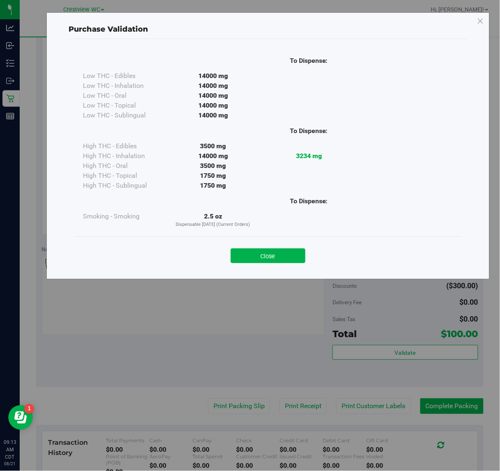
click at [271, 238] on div "Close" at bounding box center [268, 253] width 386 height 33
click at [232, 397] on div "Purchase Validation To Dispense: Low THC - Edibles 14000 mg" at bounding box center [253, 235] width 506 height 471
click at [271, 251] on button "Close" at bounding box center [268, 255] width 75 height 15
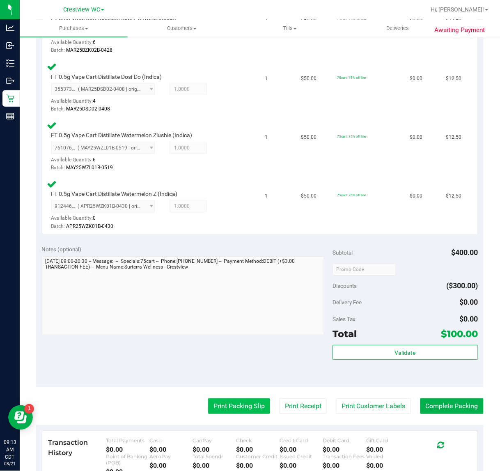
click at [239, 407] on button "Print Packing Slip" at bounding box center [239, 406] width 62 height 16
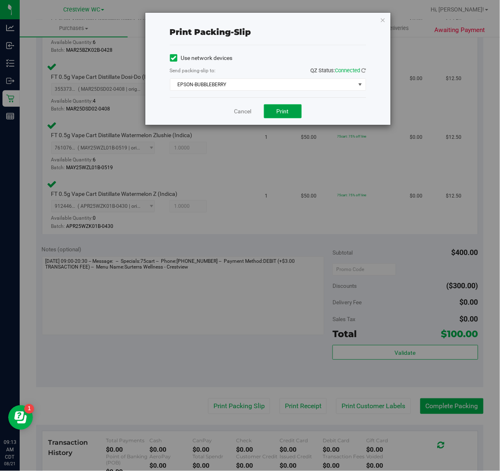
click at [290, 116] on button "Print" at bounding box center [283, 111] width 38 height 14
click at [385, 19] on icon "button" at bounding box center [383, 20] width 6 height 10
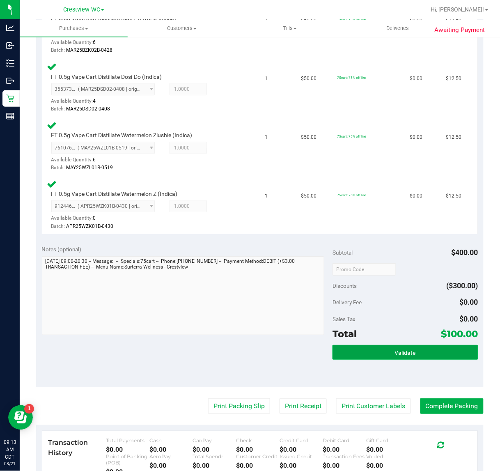
click at [409, 350] on span "Validate" at bounding box center [405, 353] width 21 height 7
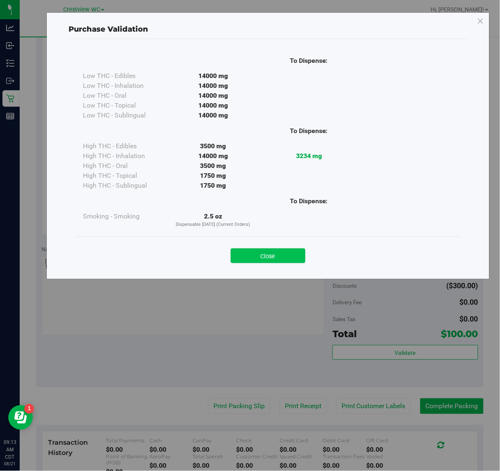
click at [268, 259] on button "Close" at bounding box center [268, 255] width 75 height 15
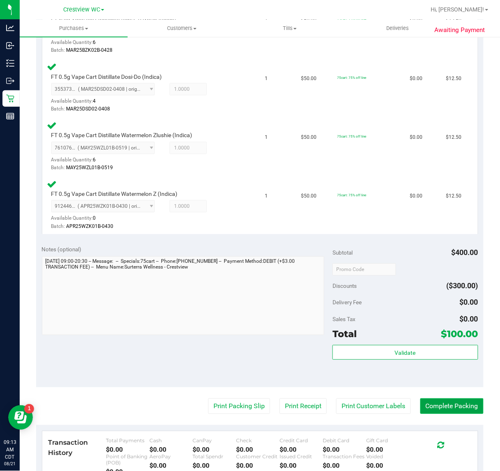
click at [442, 403] on button "Complete Packing" at bounding box center [452, 406] width 63 height 16
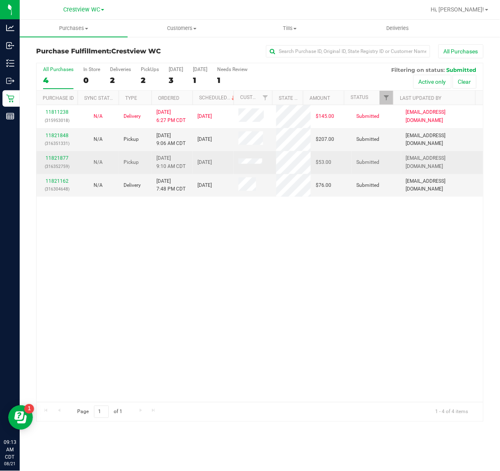
click at [68, 156] on div "11821877 (316352759)" at bounding box center [56, 162] width 31 height 16
click at [67, 156] on link "11821877" at bounding box center [57, 158] width 23 height 6
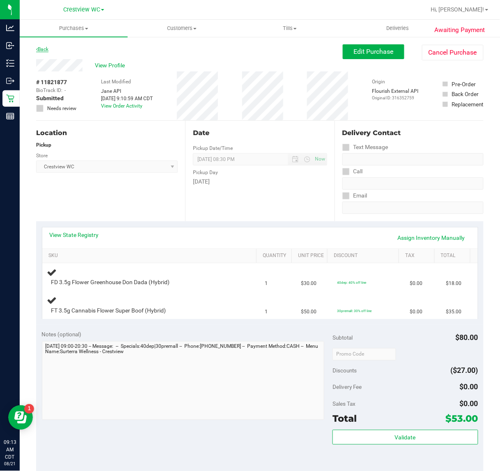
click at [40, 47] on link "Back" at bounding box center [42, 49] width 12 height 6
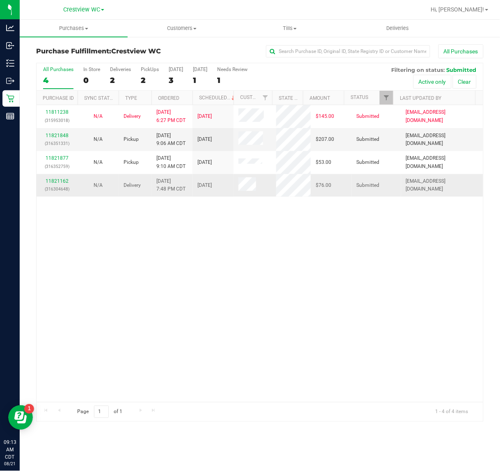
click at [68, 180] on div "11821162 (316304648)" at bounding box center [56, 185] width 31 height 16
click at [55, 183] on link "11821162" at bounding box center [57, 181] width 23 height 6
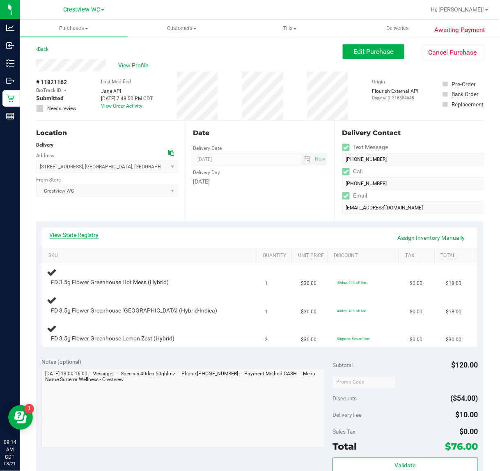
click at [81, 234] on link "View State Registry" at bounding box center [74, 235] width 49 height 8
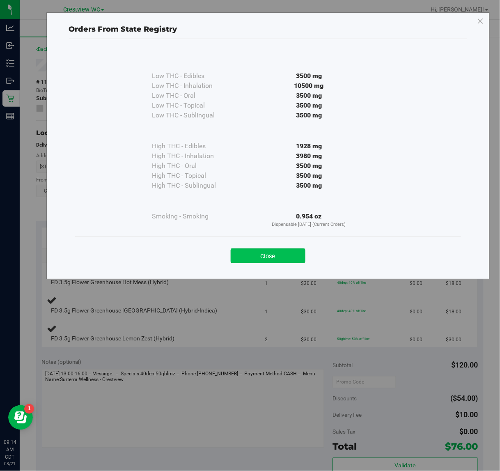
click at [267, 253] on button "Close" at bounding box center [268, 255] width 75 height 15
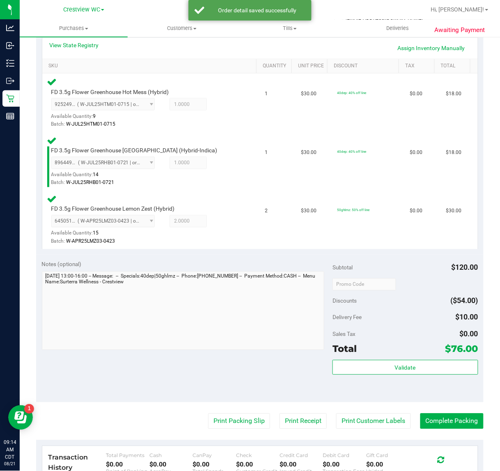
scroll to position [191, 0]
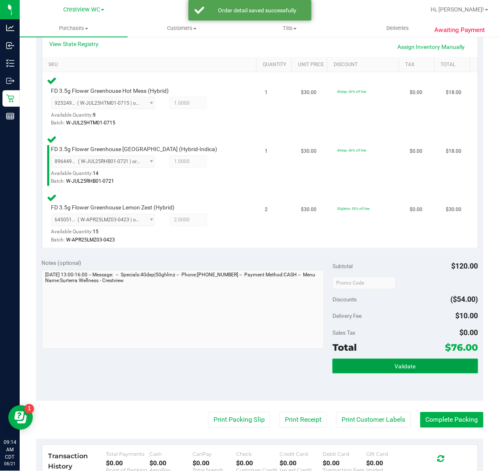
click at [402, 366] on span "Validate" at bounding box center [405, 366] width 21 height 7
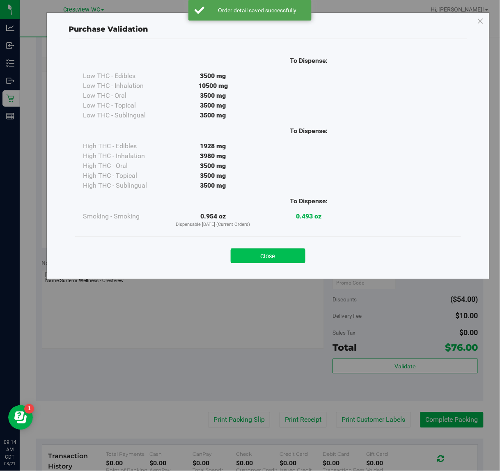
click at [278, 249] on button "Close" at bounding box center [268, 255] width 75 height 15
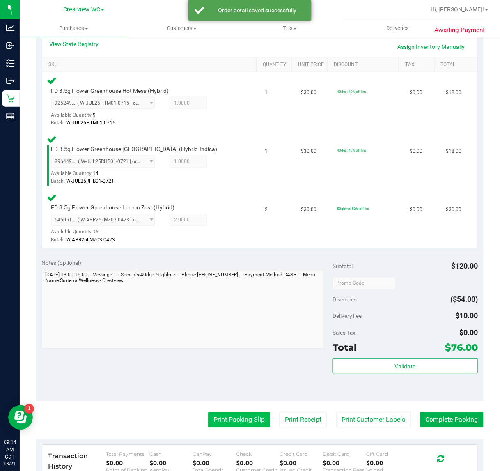
click at [246, 421] on button "Print Packing Slip" at bounding box center [239, 420] width 62 height 16
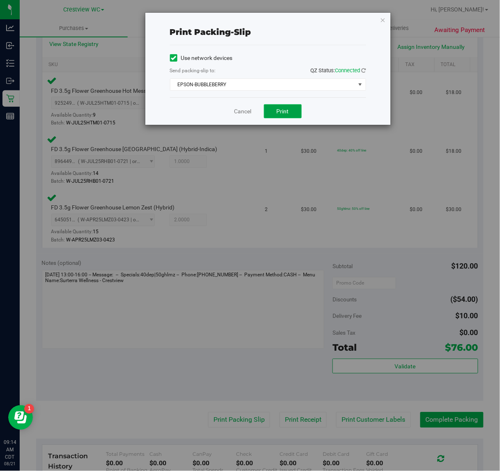
click at [285, 117] on button "Print" at bounding box center [283, 111] width 38 height 14
click at [382, 19] on icon "button" at bounding box center [383, 20] width 6 height 10
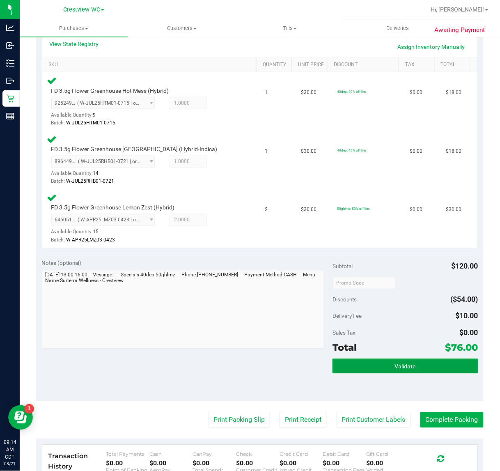
click at [396, 370] on button "Validate" at bounding box center [405, 366] width 145 height 15
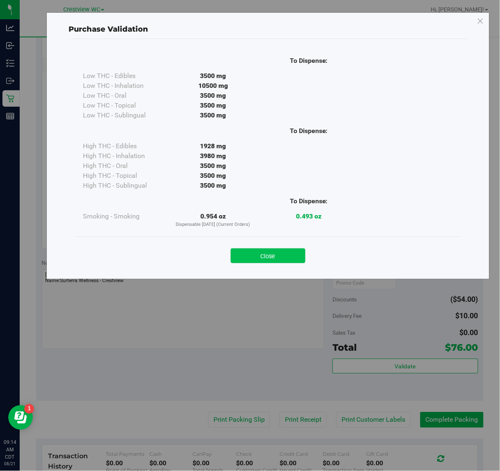
click at [253, 256] on button "Close" at bounding box center [268, 255] width 75 height 15
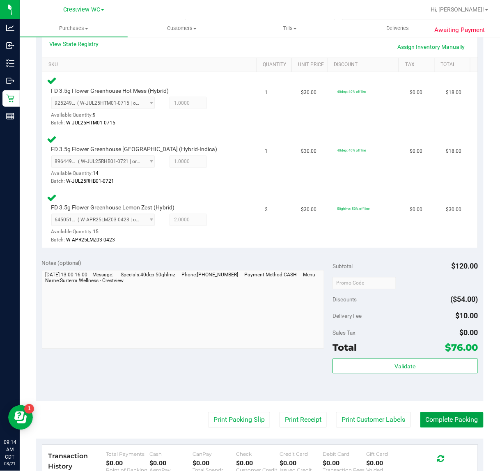
click at [436, 419] on button "Complete Packing" at bounding box center [452, 420] width 63 height 16
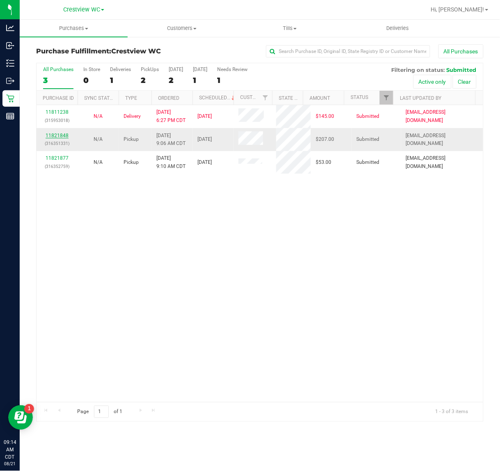
click at [57, 137] on link "11821848" at bounding box center [57, 136] width 23 height 6
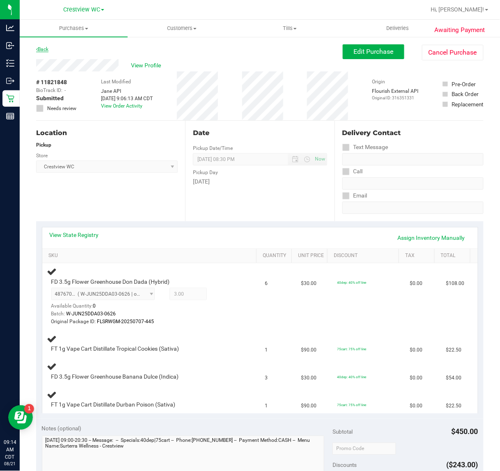
click at [40, 48] on link "Back" at bounding box center [42, 49] width 12 height 6
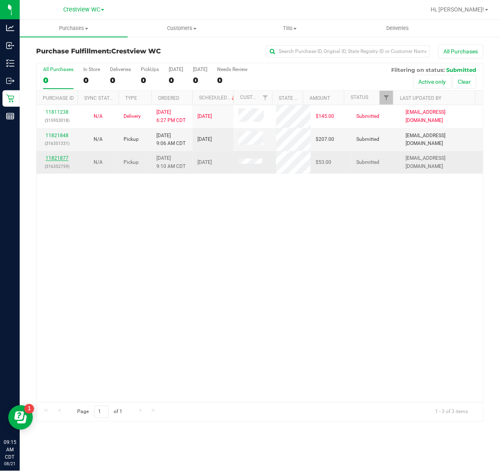
click at [57, 159] on link "11821877" at bounding box center [57, 158] width 23 height 6
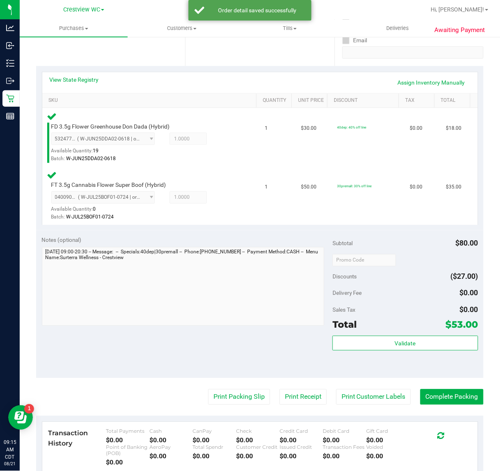
scroll to position [155, 0]
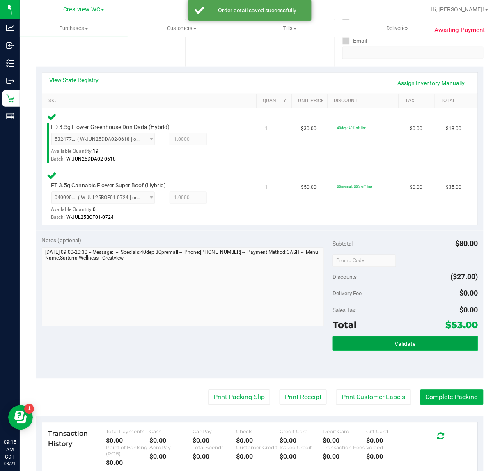
click at [364, 347] on button "Validate" at bounding box center [405, 343] width 145 height 15
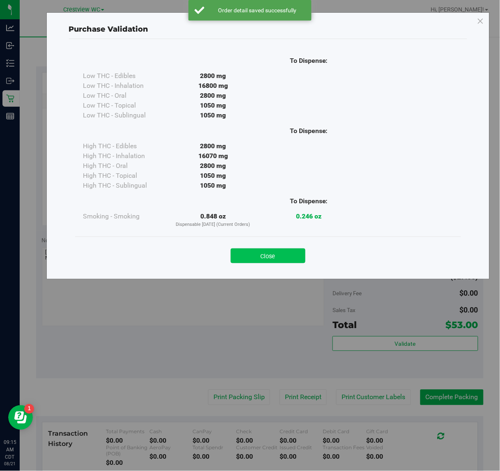
click at [258, 253] on button "Close" at bounding box center [268, 255] width 75 height 15
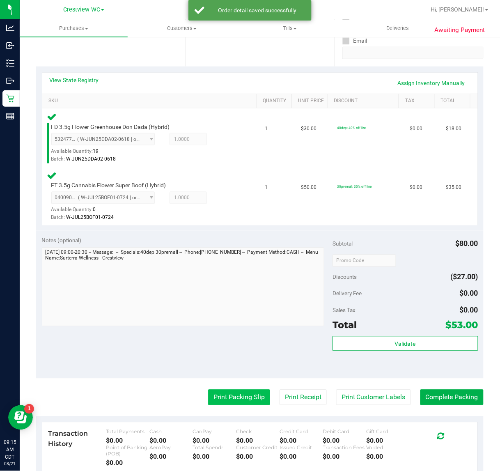
click at [230, 396] on button "Print Packing Slip" at bounding box center [239, 398] width 62 height 16
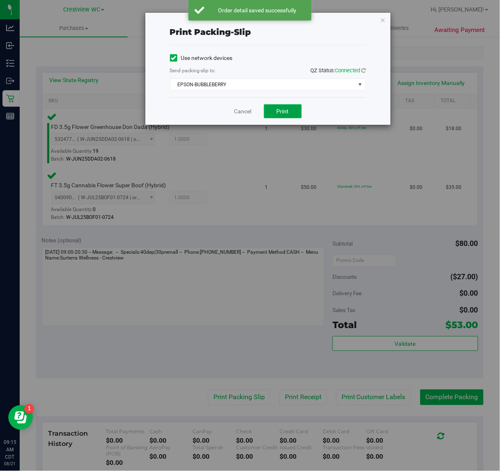
click at [278, 106] on button "Print" at bounding box center [283, 111] width 38 height 14
click at [384, 23] on icon "button" at bounding box center [383, 20] width 6 height 10
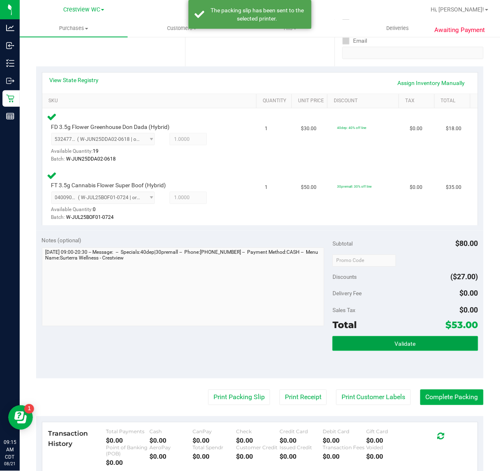
click at [396, 341] on span "Validate" at bounding box center [405, 344] width 21 height 7
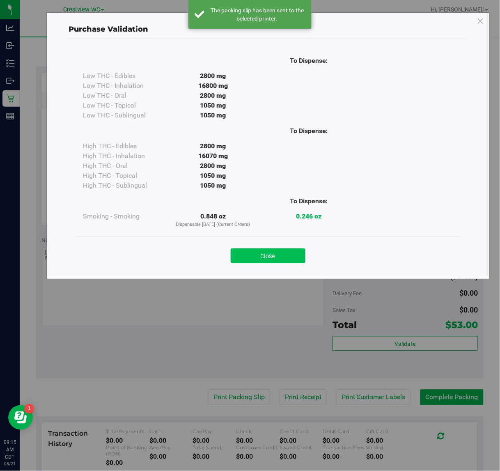
click at [271, 249] on button "Close" at bounding box center [268, 255] width 75 height 15
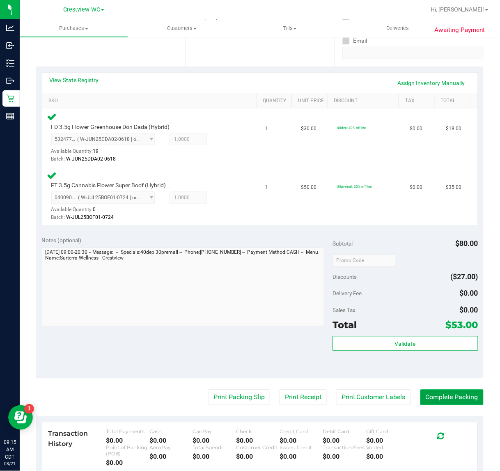
click at [446, 395] on button "Complete Packing" at bounding box center [452, 398] width 63 height 16
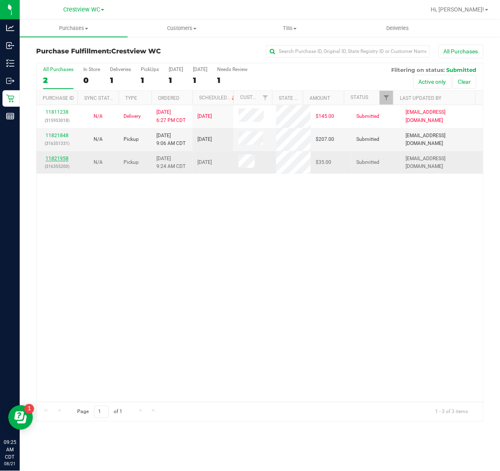
click at [65, 159] on link "11821958" at bounding box center [57, 159] width 23 height 6
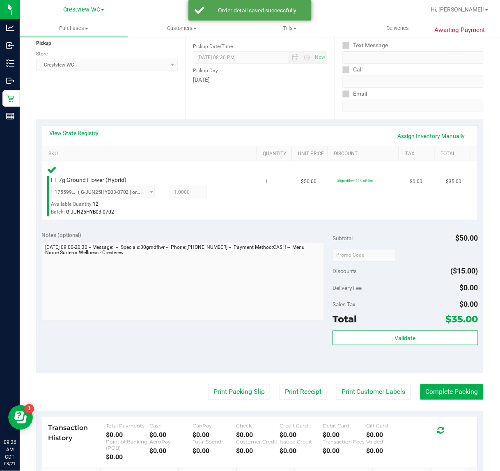
scroll to position [102, 0]
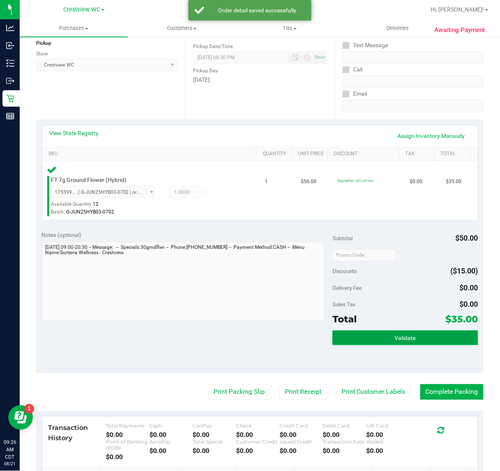
click at [386, 339] on button "Validate" at bounding box center [405, 338] width 145 height 15
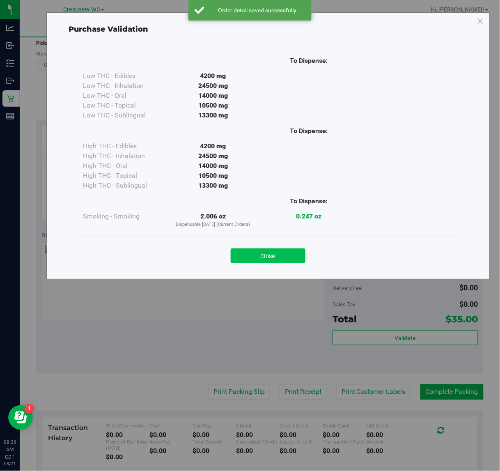
click at [271, 253] on button "Close" at bounding box center [268, 255] width 75 height 15
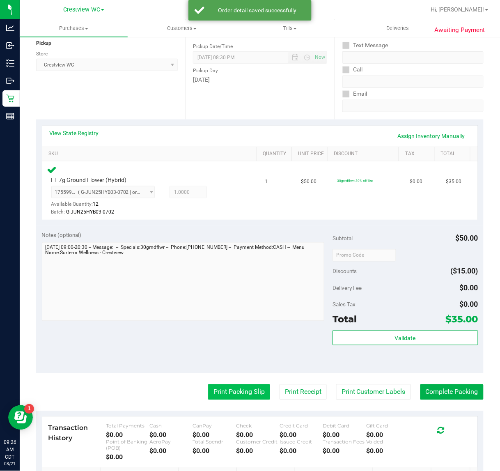
click at [246, 386] on button "Print Packing Slip" at bounding box center [239, 392] width 62 height 16
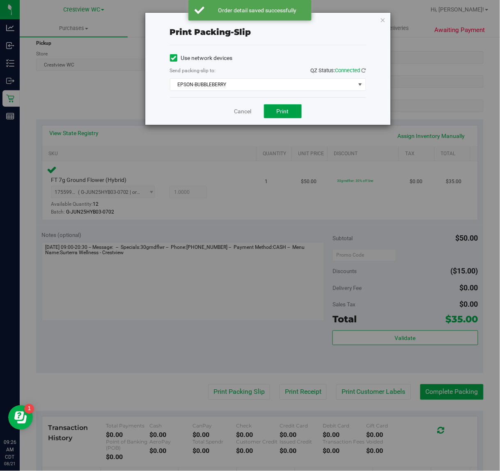
click at [298, 118] on button "Print" at bounding box center [283, 111] width 38 height 14
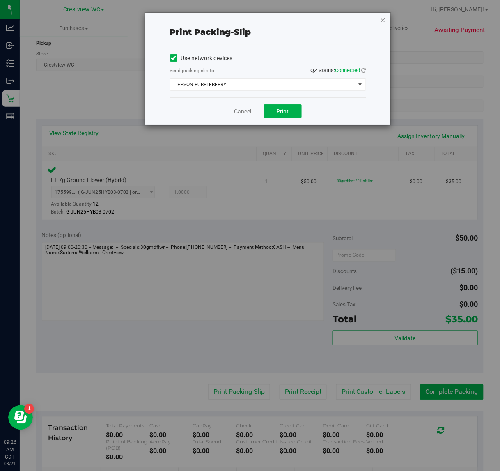
click at [384, 19] on icon "button" at bounding box center [383, 20] width 6 height 10
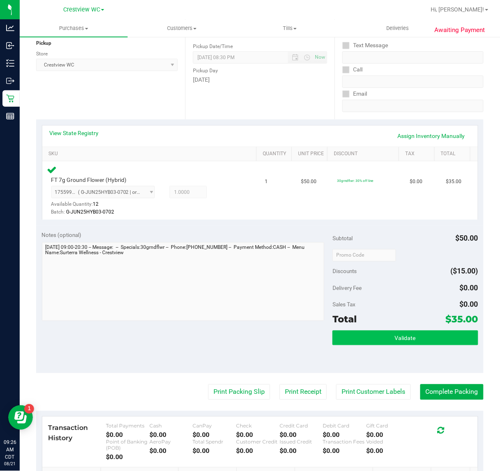
click at [402, 341] on span "Validate" at bounding box center [405, 338] width 21 height 7
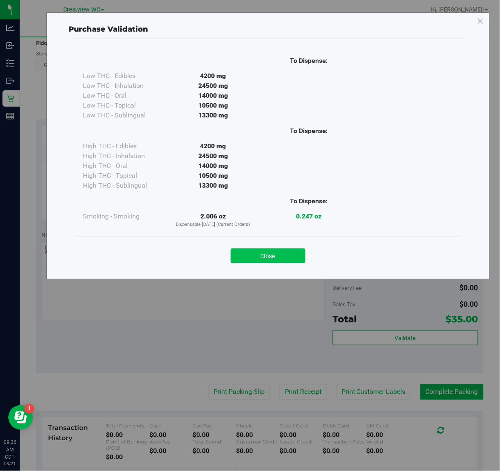
click at [260, 257] on button "Close" at bounding box center [268, 255] width 75 height 15
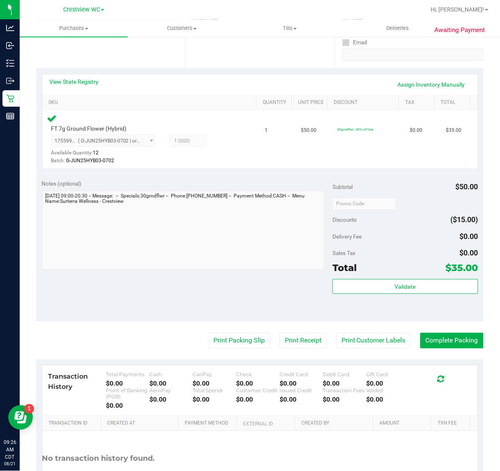
scroll to position [161, 0]
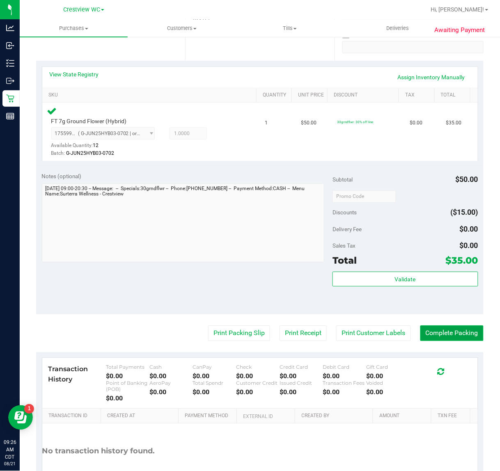
click at [456, 333] on button "Complete Packing" at bounding box center [452, 334] width 63 height 16
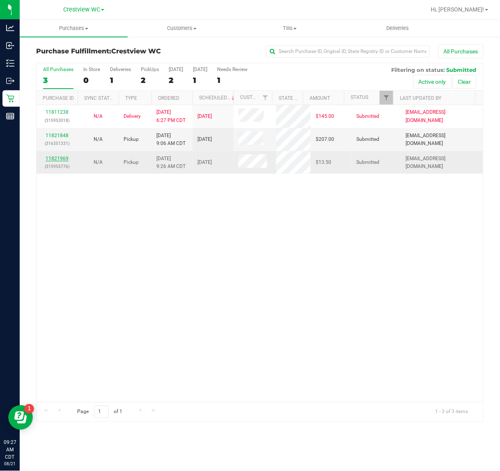
click at [63, 161] on link "11821969" at bounding box center [57, 159] width 23 height 6
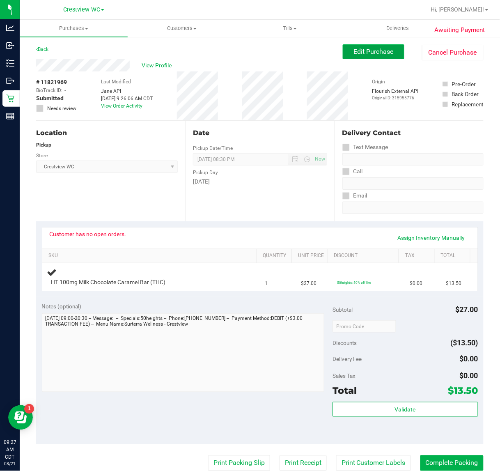
click at [343, 53] on button "Edit Purchase" at bounding box center [374, 51] width 62 height 15
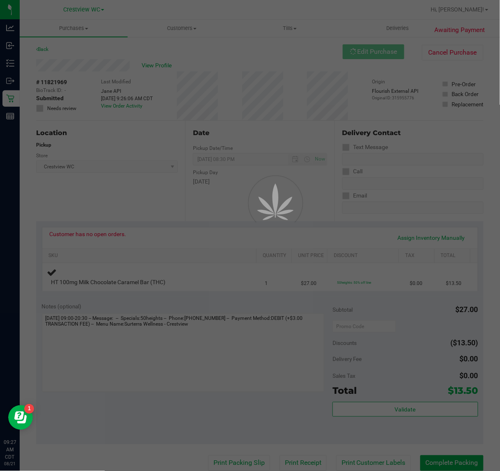
click at [41, 107] on div at bounding box center [250, 235] width 500 height 471
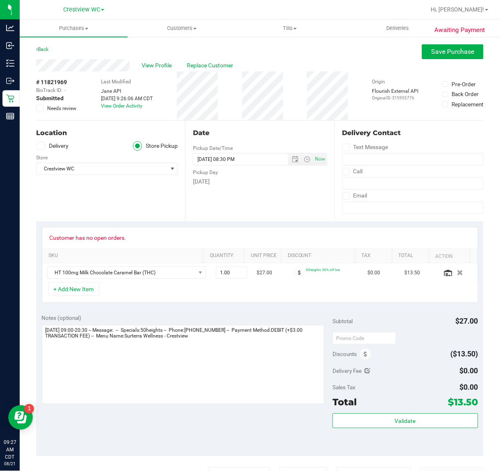
drag, startPoint x: 40, startPoint y: 108, endPoint x: 49, endPoint y: 117, distance: 13.4
click at [40, 108] on icon at bounding box center [39, 108] width 5 height 0
click at [0, 0] on input "Needs review" at bounding box center [0, 0] width 0 height 0
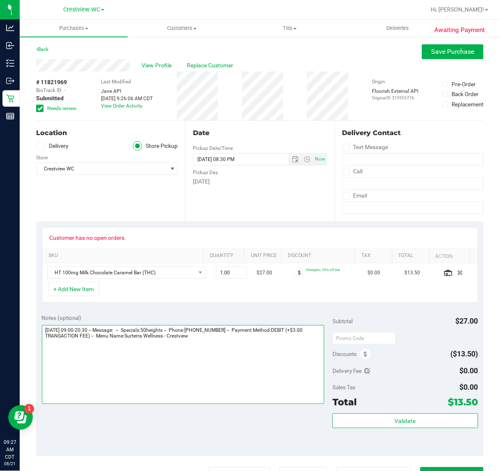
click at [221, 341] on textarea at bounding box center [183, 364] width 283 height 79
type textarea "[DATE] 09:00-20:30 -- Message: -- Specials:50heights -- Phone:[PHONE_NUMBER] --…"
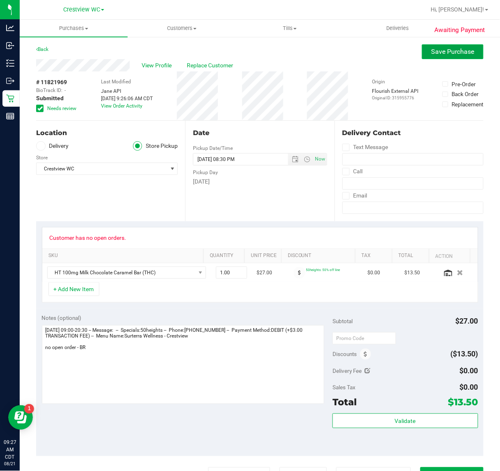
click at [440, 55] on span "Save Purchase" at bounding box center [453, 52] width 43 height 8
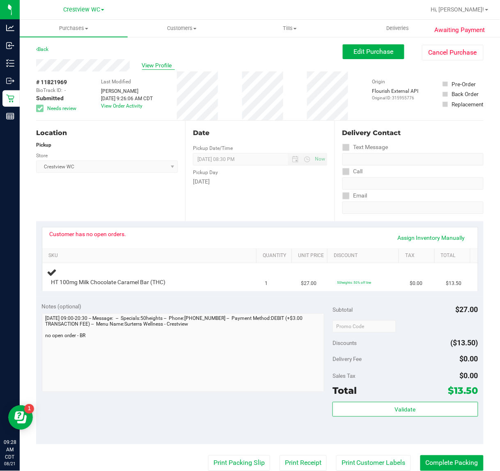
click at [160, 61] on span "View Profile" at bounding box center [158, 65] width 33 height 9
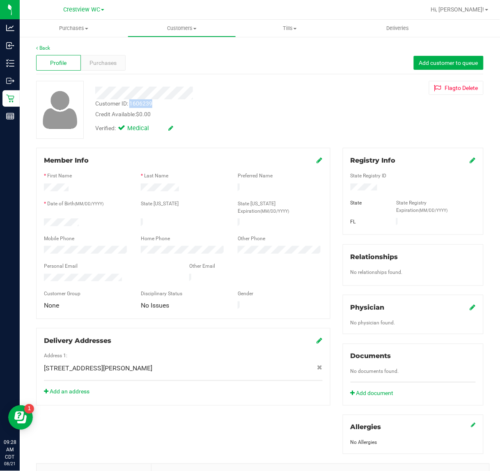
drag, startPoint x: 155, startPoint y: 102, endPoint x: 131, endPoint y: 105, distance: 24.0
click at [131, 105] on div "Customer ID: 1606239 Credit Available: $0.00" at bounding box center [204, 108] width 230 height 19
copy div "1606239"
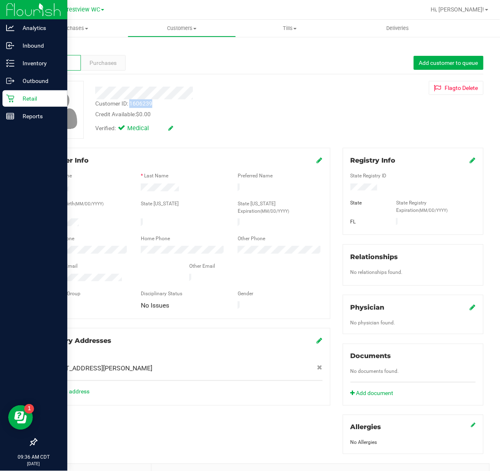
click at [19, 97] on p "Retail" at bounding box center [38, 99] width 49 height 10
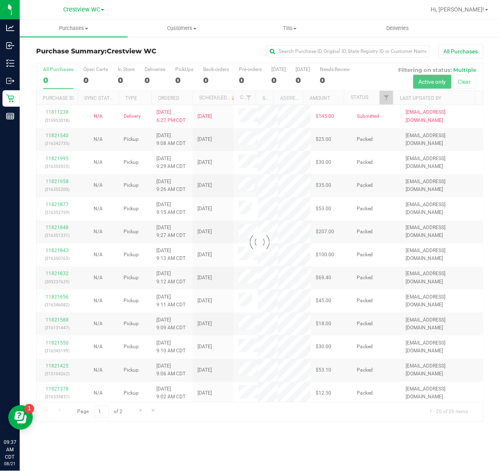
click at [389, 97] on div at bounding box center [260, 242] width 447 height 359
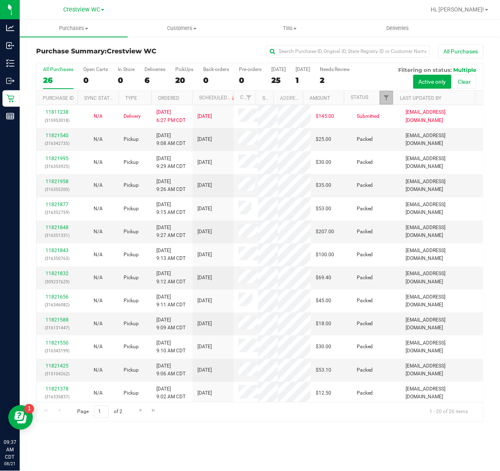
click at [390, 97] on link "Filter" at bounding box center [387, 98] width 14 height 14
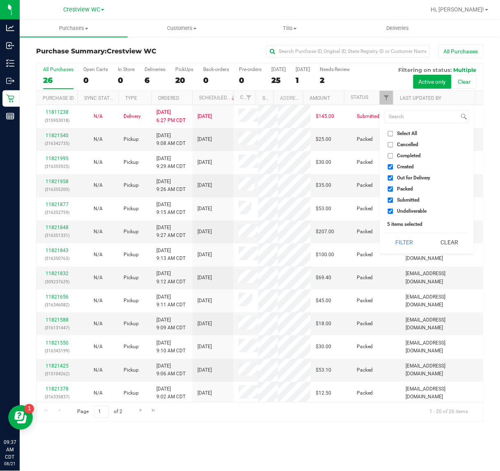
click at [408, 167] on span "Created" at bounding box center [405, 166] width 17 height 5
click at [393, 167] on input "Created" at bounding box center [390, 166] width 5 height 5
checkbox input "false"
click at [408, 177] on span "Out for Delivery" at bounding box center [414, 177] width 34 height 5
click at [393, 177] on input "Out for Delivery" at bounding box center [390, 177] width 5 height 5
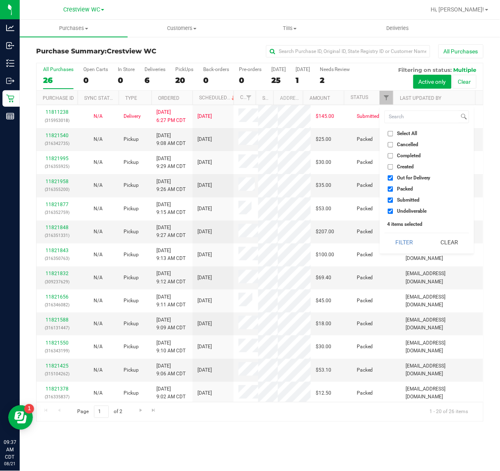
checkbox input "false"
click at [409, 185] on li "Packed" at bounding box center [427, 189] width 85 height 9
click at [407, 187] on span "Packed" at bounding box center [405, 188] width 16 height 5
click at [393, 187] on input "Packed" at bounding box center [390, 188] width 5 height 5
checkbox input "false"
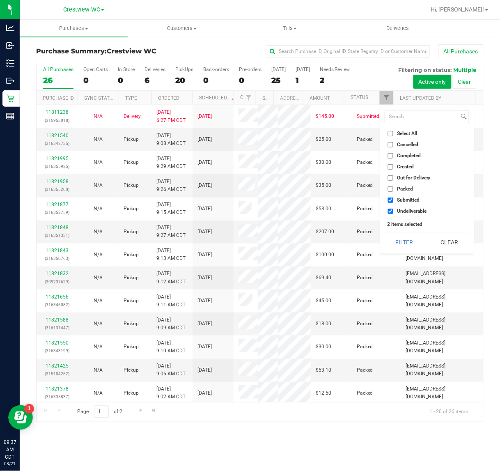
click at [409, 209] on span "Undeliverable" at bounding box center [412, 211] width 30 height 5
click at [407, 214] on span "Undeliverable" at bounding box center [412, 211] width 30 height 5
click at [393, 214] on input "Undeliverable" at bounding box center [390, 211] width 5 height 5
checkbox input "false"
click at [412, 248] on button "Filter" at bounding box center [404, 242] width 39 height 18
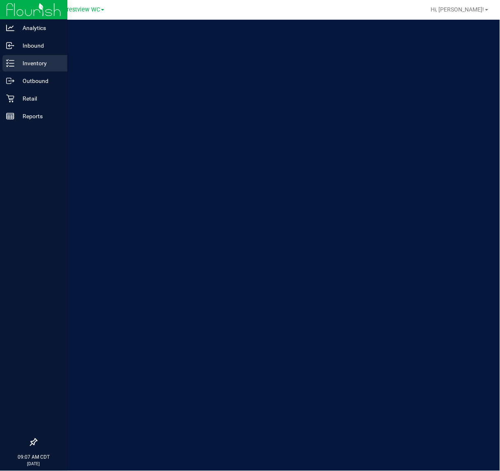
click at [18, 57] on div "Inventory" at bounding box center [34, 63] width 65 height 16
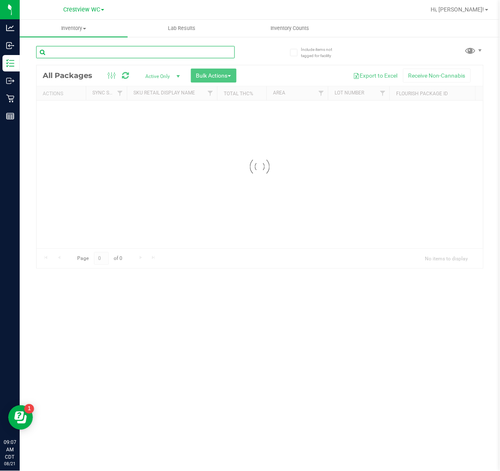
click at [132, 54] on input "text" at bounding box center [135, 52] width 199 height 12
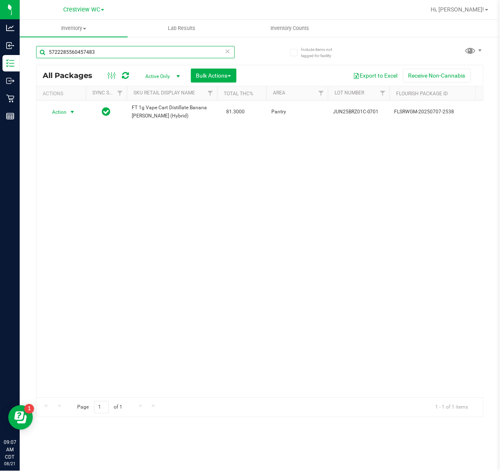
type input "5722285560457483"
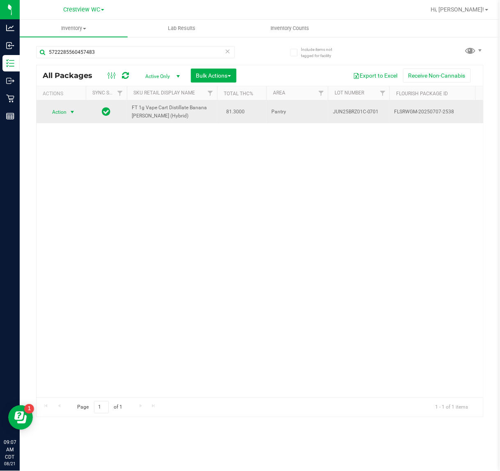
drag, startPoint x: 80, startPoint y: 109, endPoint x: 66, endPoint y: 113, distance: 14.6
click at [66, 113] on span "Action" at bounding box center [61, 111] width 33 height 11
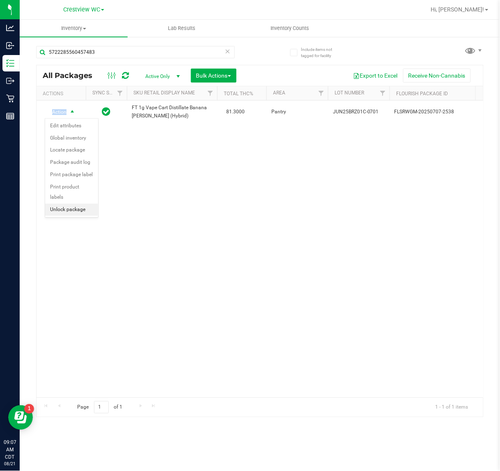
drag, startPoint x: 76, startPoint y: 200, endPoint x: 69, endPoint y: 219, distance: 20.8
click at [76, 204] on li "Unlock package" at bounding box center [71, 210] width 53 height 12
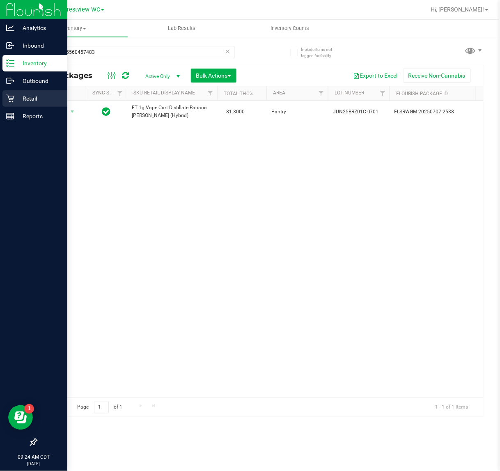
drag, startPoint x: 5, startPoint y: 95, endPoint x: 26, endPoint y: 94, distance: 20.6
click at [7, 94] on icon at bounding box center [10, 98] width 8 height 8
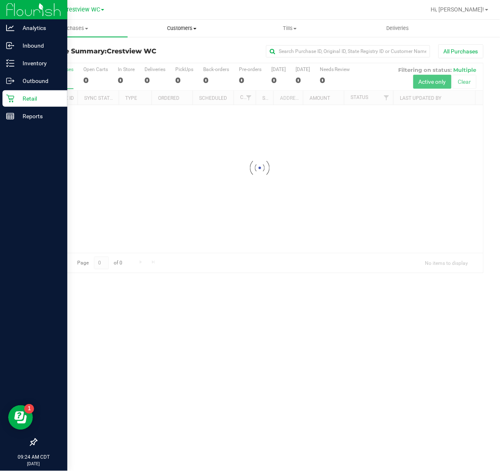
click at [193, 28] on span at bounding box center [194, 29] width 3 height 2
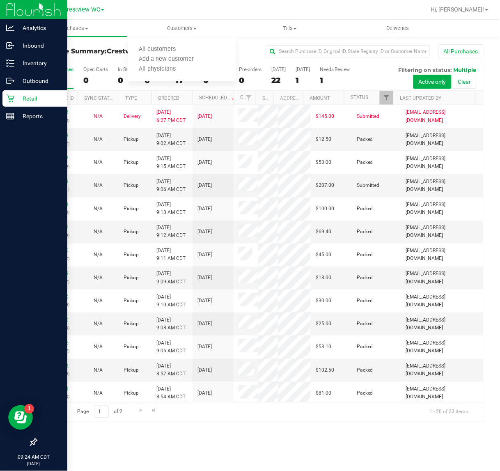
click at [240, 16] on div at bounding box center [286, 10] width 279 height 16
click at [384, 94] on link "Filter" at bounding box center [387, 98] width 14 height 14
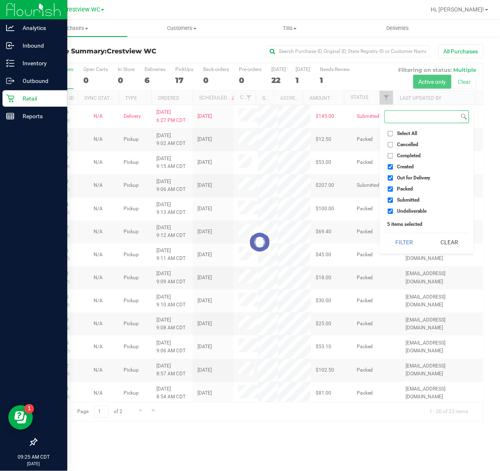
checkbox input "true"
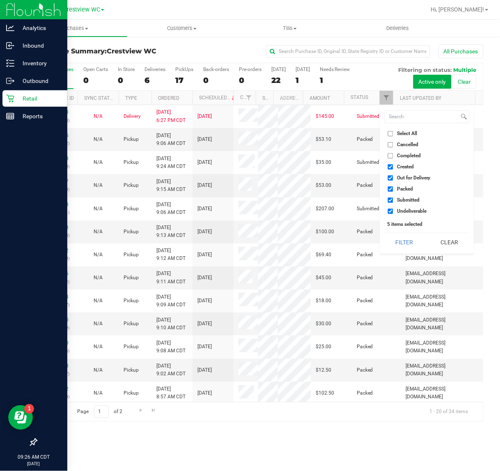
checkbox input "true"
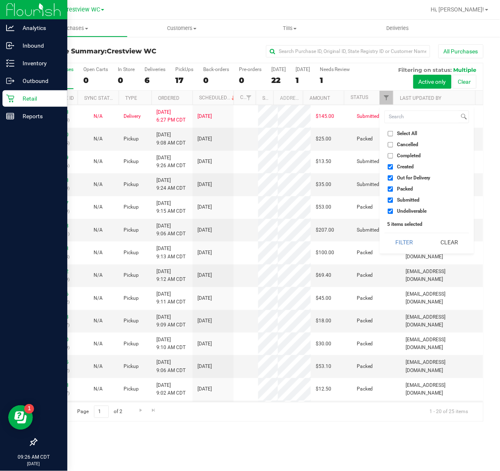
checkbox input "true"
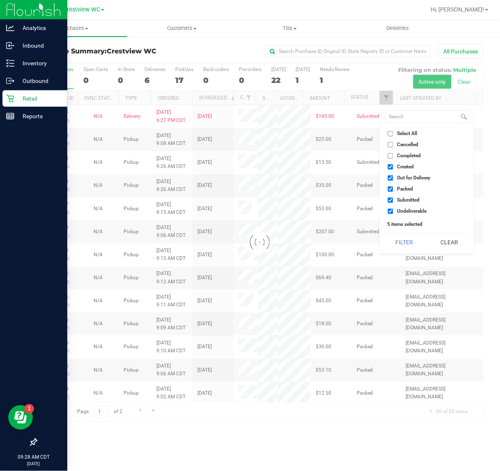
checkbox input "true"
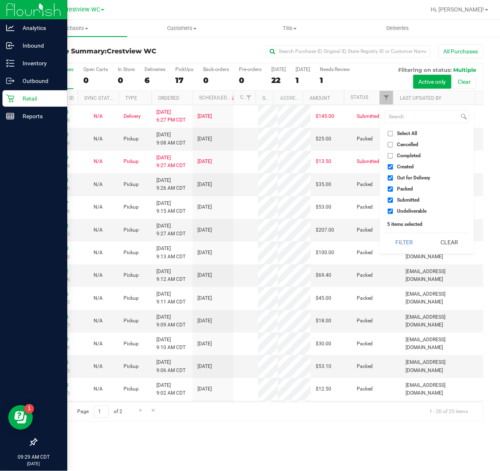
checkbox input "true"
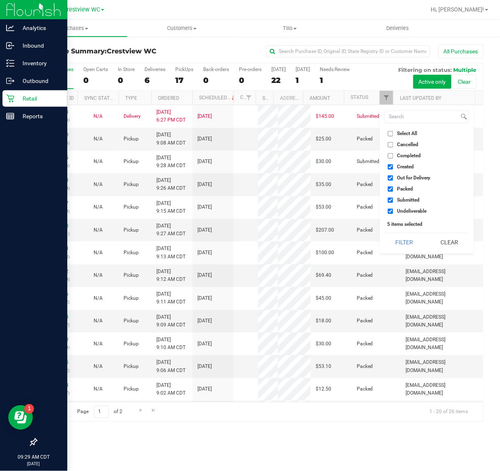
checkbox input "true"
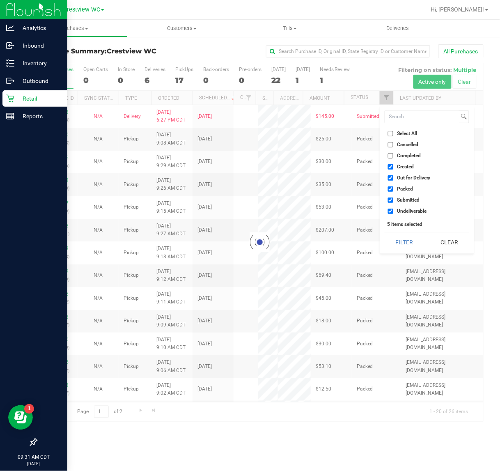
checkbox input "true"
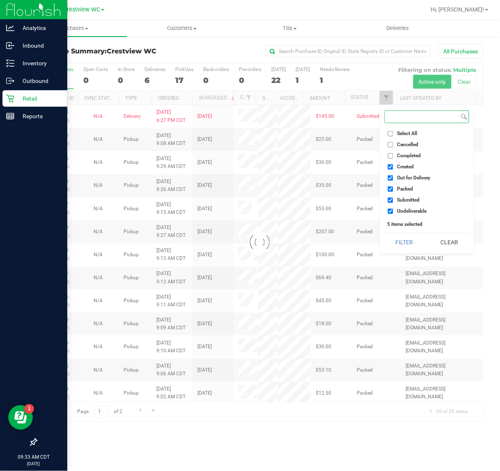
checkbox input "true"
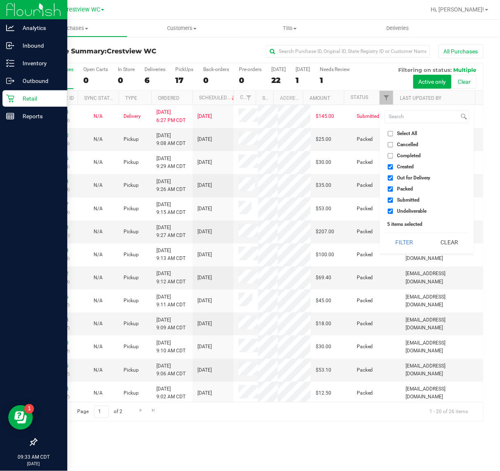
click at [413, 165] on span "Created" at bounding box center [405, 166] width 17 height 5
click at [393, 165] on input "Created" at bounding box center [390, 166] width 5 height 5
checkbox input "false"
click at [413, 174] on li "Out for Delivery" at bounding box center [427, 178] width 85 height 9
click at [414, 176] on span "Out for Delivery" at bounding box center [414, 177] width 34 height 5
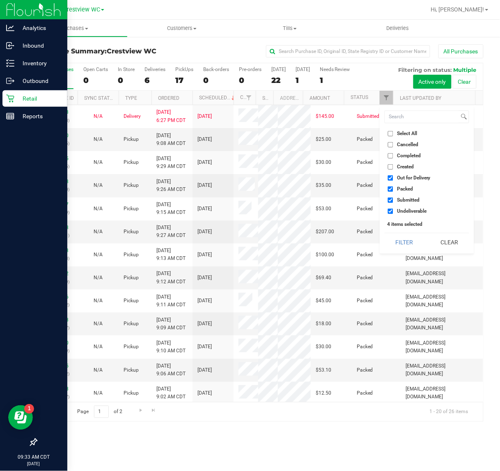
click at [393, 176] on input "Out for Delivery" at bounding box center [390, 177] width 5 height 5
checkbox input "false"
drag, startPoint x: 407, startPoint y: 189, endPoint x: 407, endPoint y: 202, distance: 13.6
click at [407, 189] on span "Packed" at bounding box center [405, 188] width 16 height 5
click at [393, 189] on input "Packed" at bounding box center [390, 188] width 5 height 5
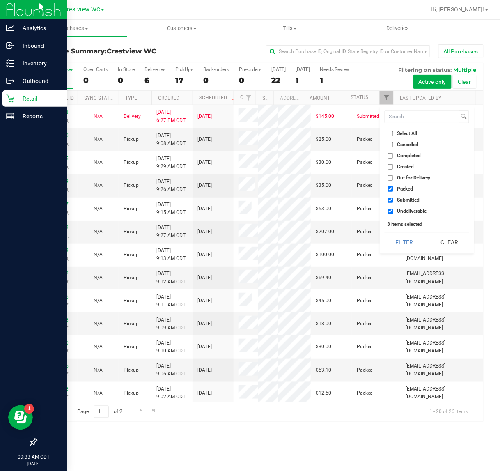
checkbox input "false"
click at [407, 209] on span "Undeliverable" at bounding box center [412, 211] width 30 height 5
click at [393, 209] on input "Undeliverable" at bounding box center [390, 211] width 5 height 5
checkbox input "false"
click at [407, 241] on button "Filter" at bounding box center [404, 242] width 39 height 18
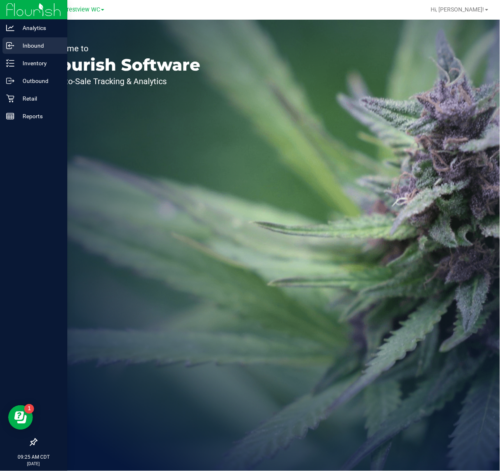
click at [16, 46] on p "Inbound" at bounding box center [38, 46] width 49 height 10
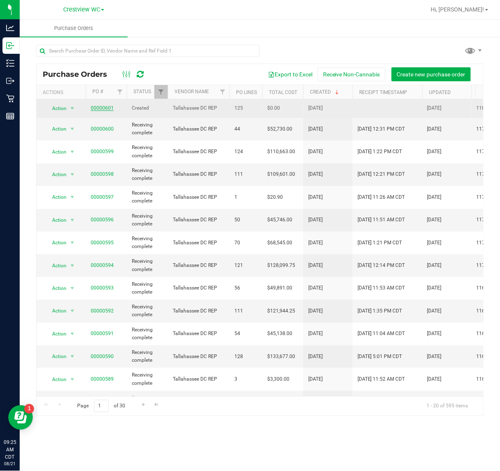
click at [102, 108] on link "00000601" at bounding box center [102, 108] width 23 height 6
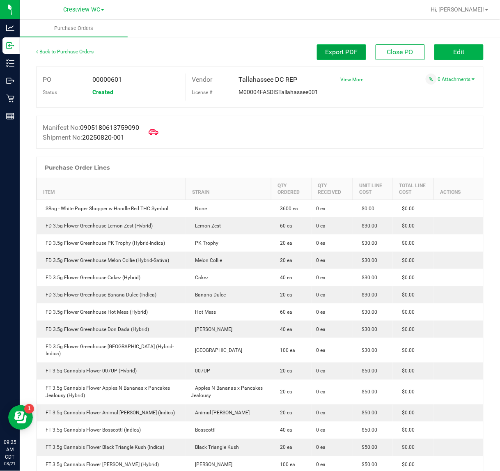
click at [340, 57] on button "Export PDF" at bounding box center [341, 52] width 49 height 16
